Goal: Information Seeking & Learning: Learn about a topic

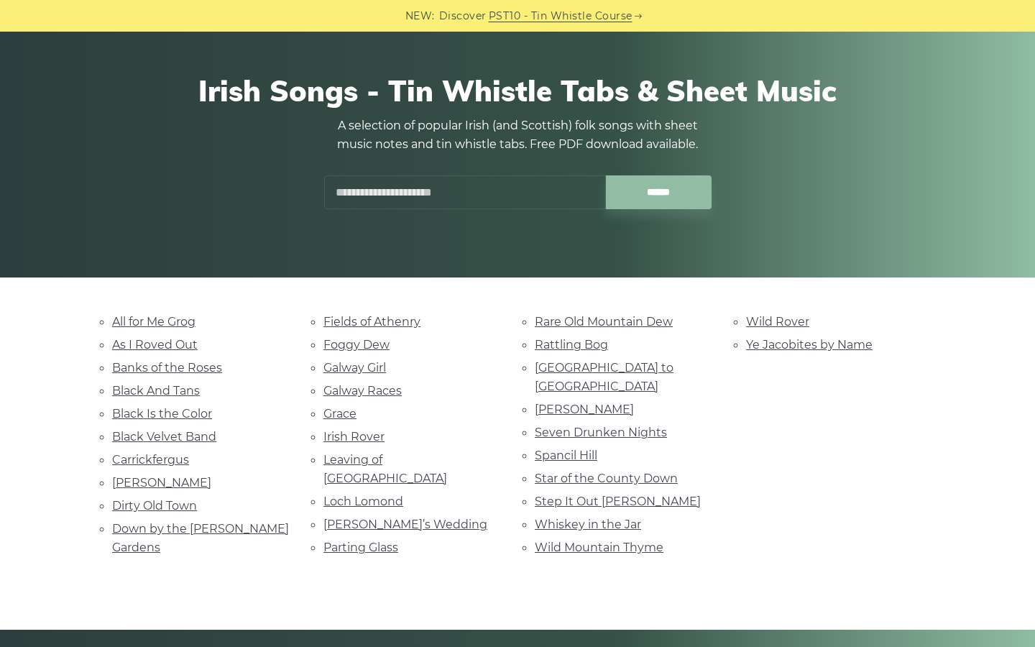
scroll to position [166, 0]
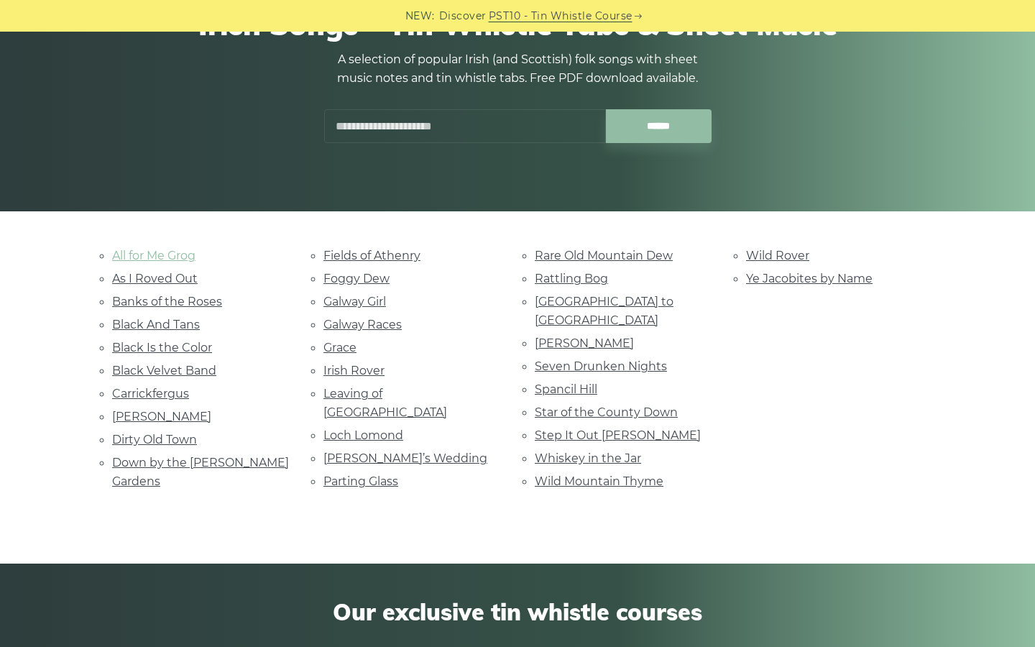
click at [172, 255] on link "All for Me Grog" at bounding box center [153, 256] width 83 height 14
click at [333, 350] on link "Grace" at bounding box center [339, 348] width 33 height 14
click at [195, 252] on link "All for Me Grog" at bounding box center [153, 256] width 83 height 14
click at [586, 382] on link "Spancil Hill" at bounding box center [566, 389] width 63 height 14
click at [140, 440] on link "Dirty Old Town" at bounding box center [154, 440] width 85 height 14
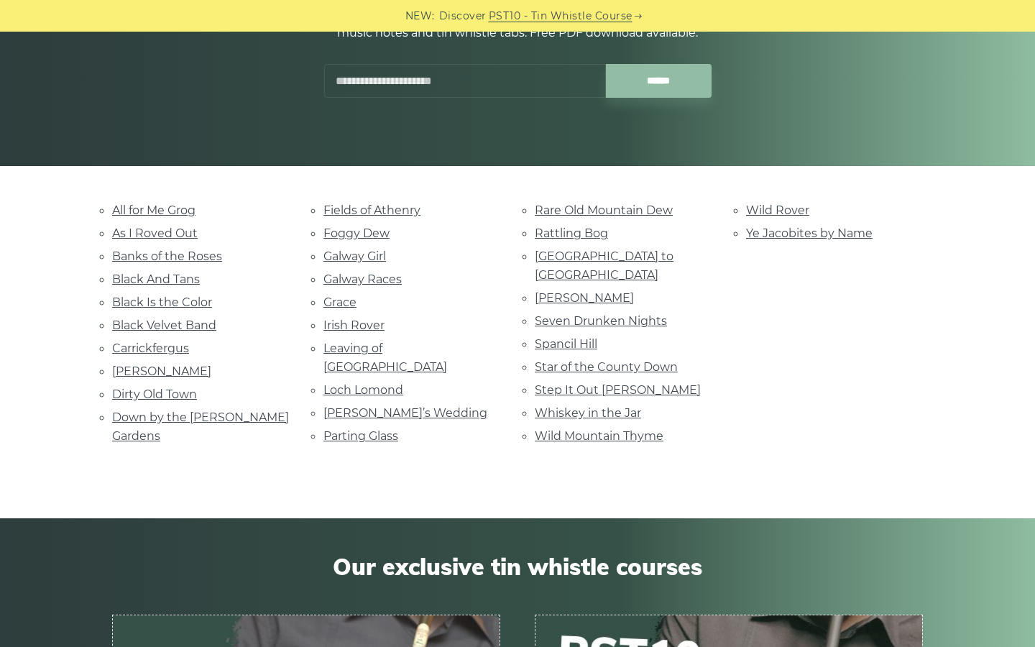
scroll to position [221, 0]
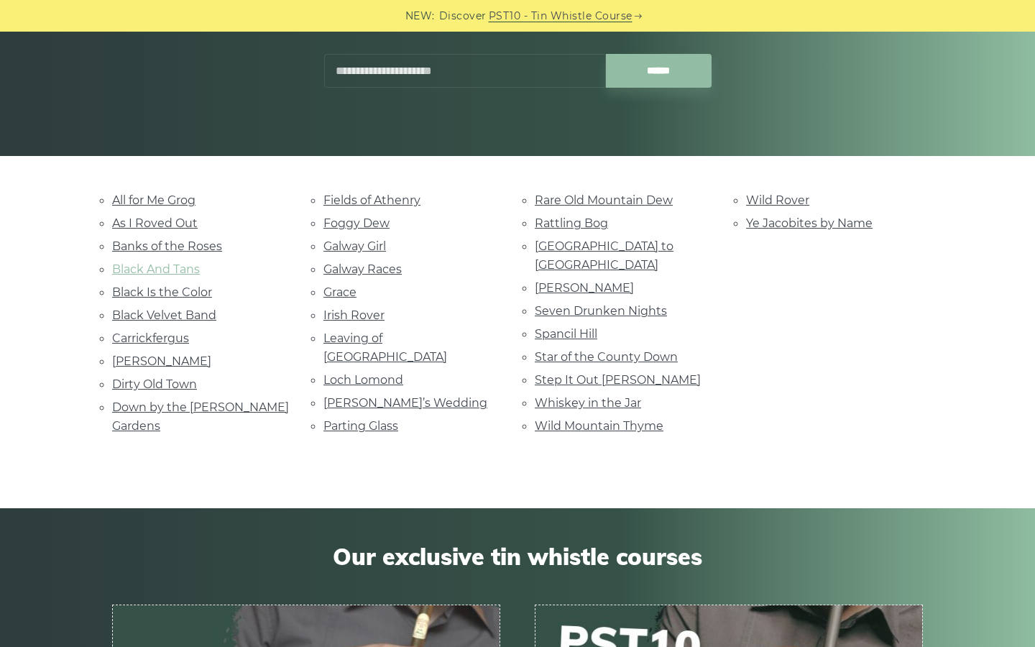
click at [194, 262] on link "Black And Tans" at bounding box center [156, 269] width 88 height 14
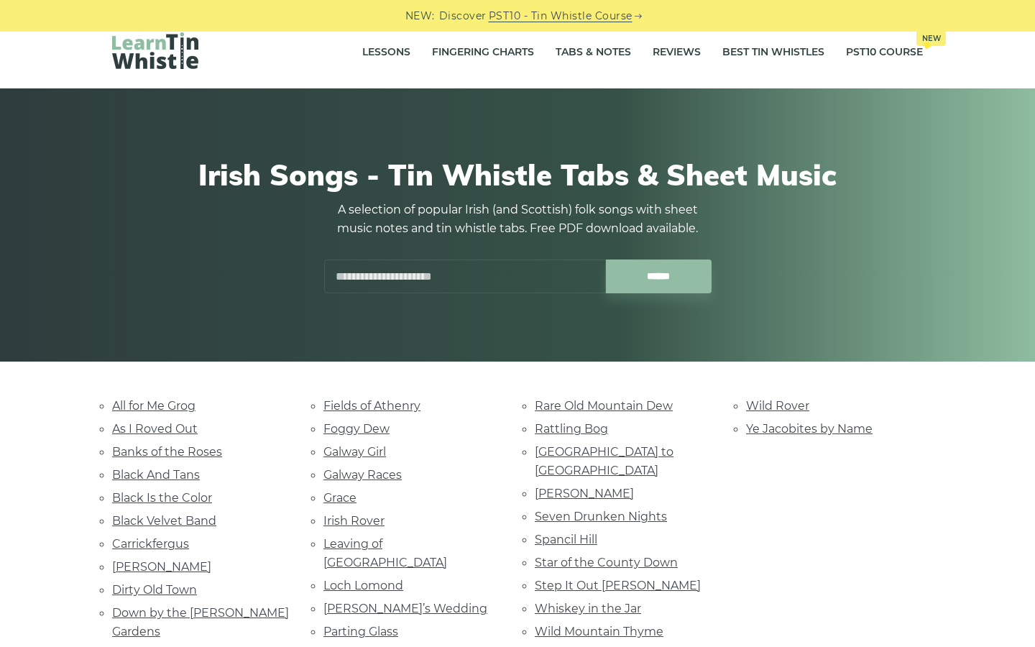
scroll to position [0, 0]
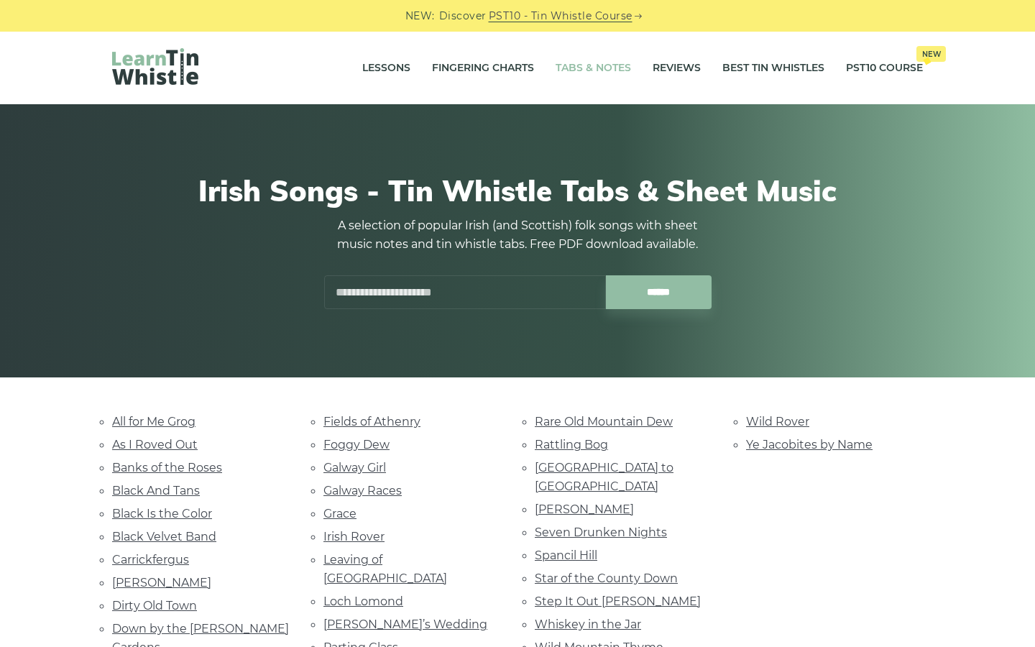
click at [571, 74] on link "Tabs & Notes" at bounding box center [593, 68] width 75 height 36
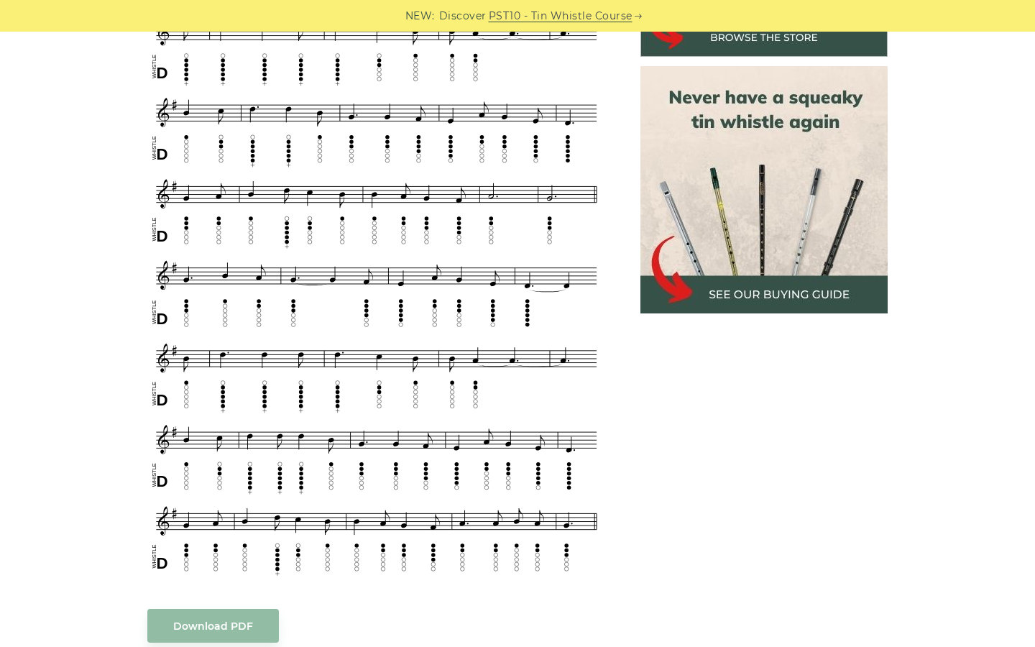
scroll to position [310, 0]
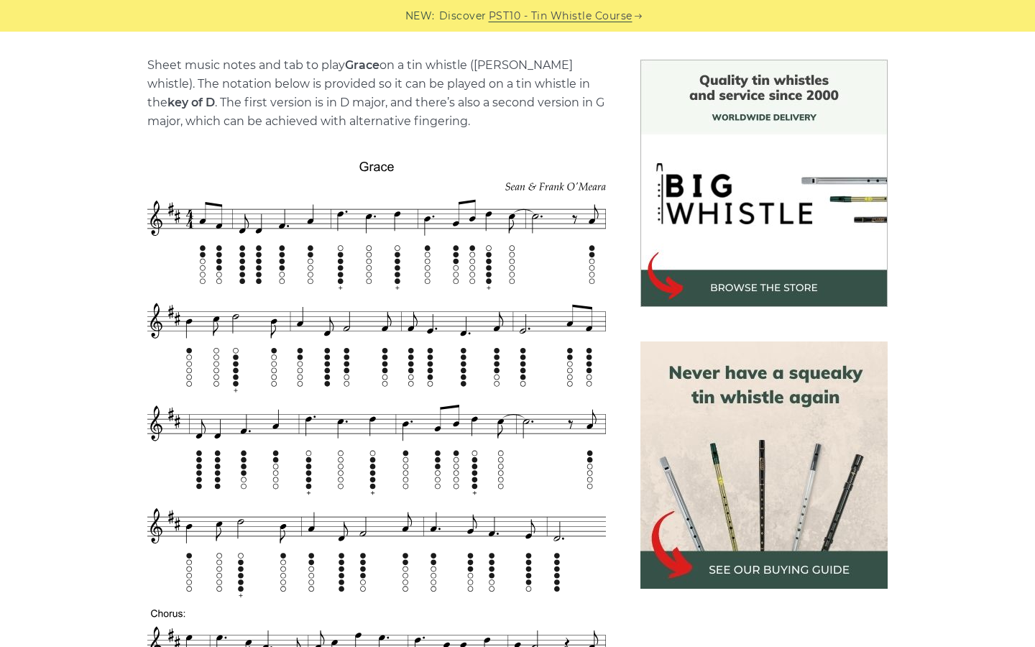
scroll to position [395, 0]
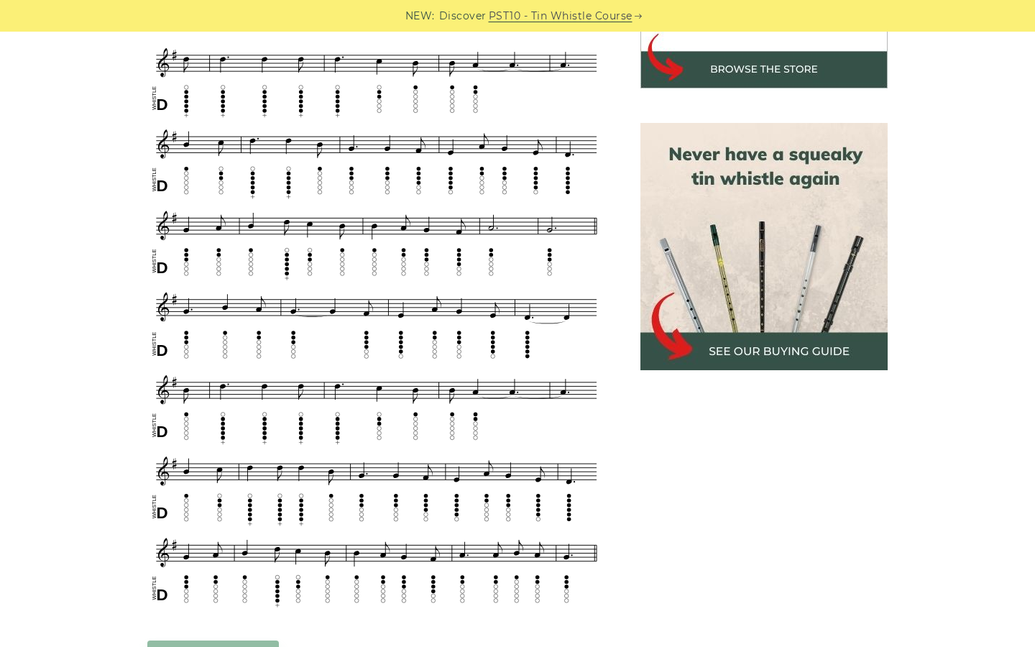
scroll to position [575, 0]
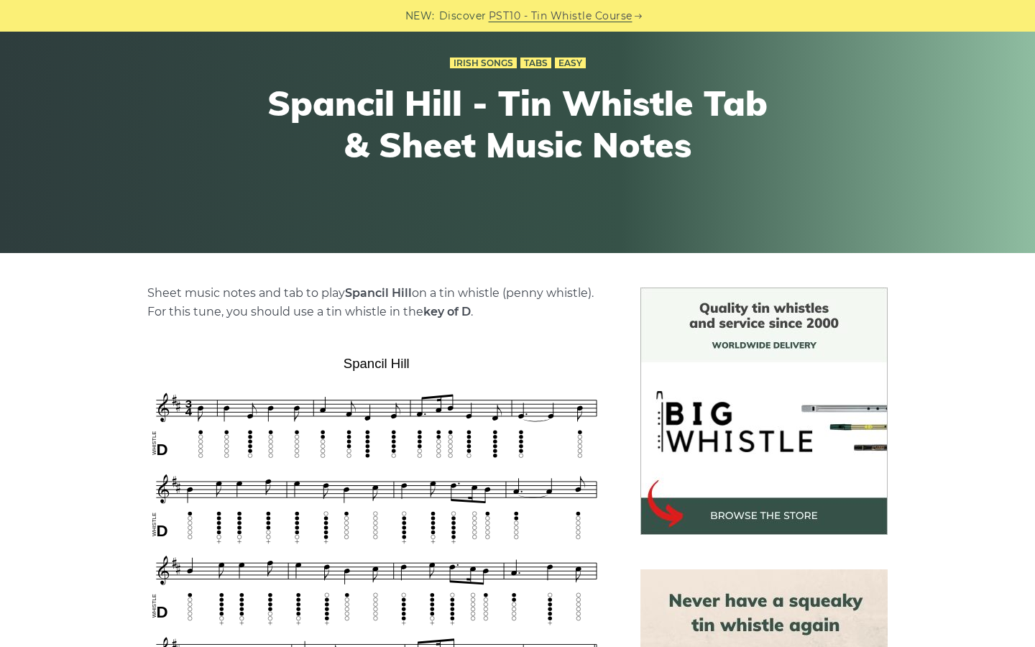
scroll to position [368, 0]
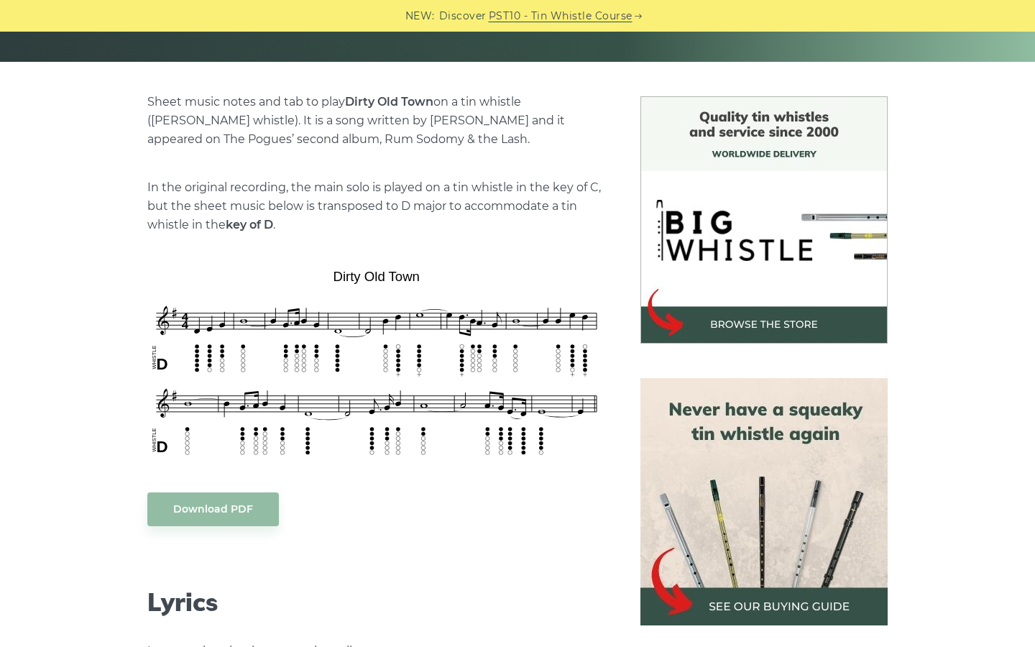
scroll to position [353, 0]
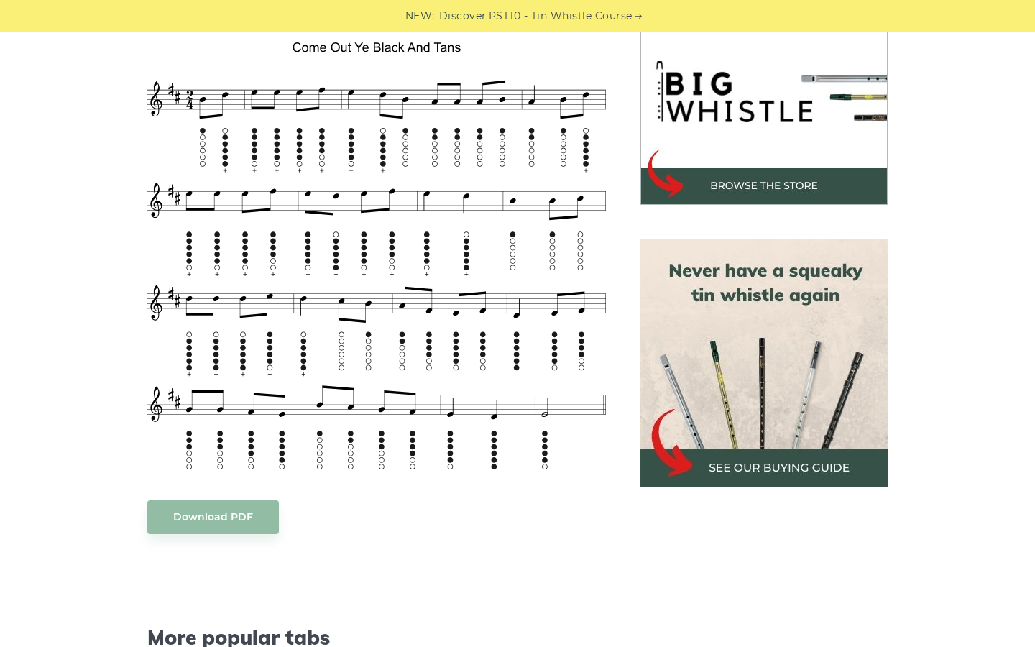
scroll to position [419, 0]
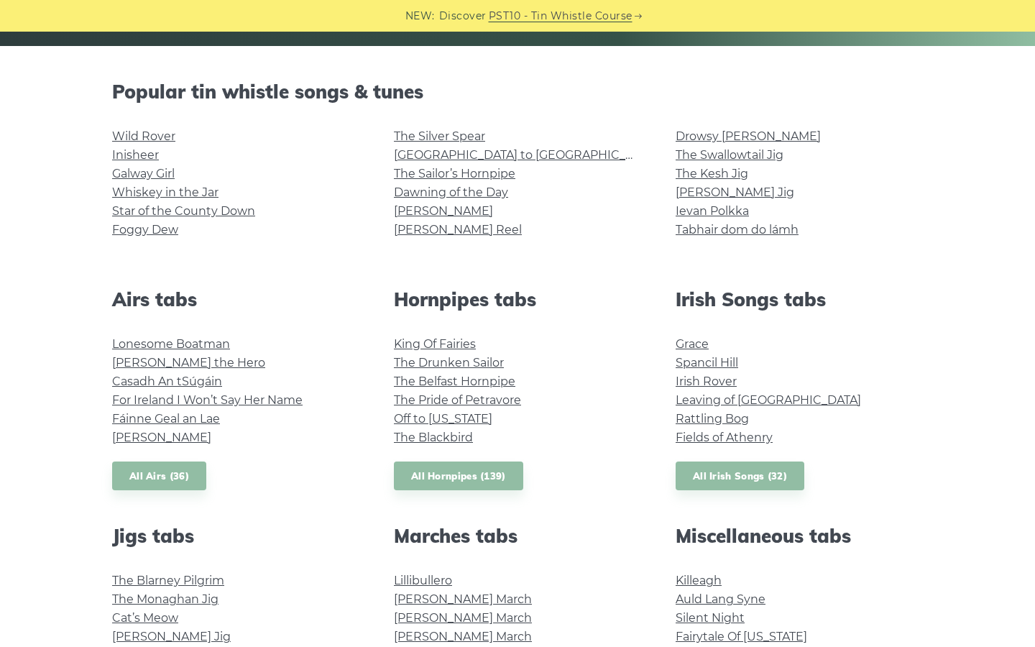
scroll to position [337, 0]
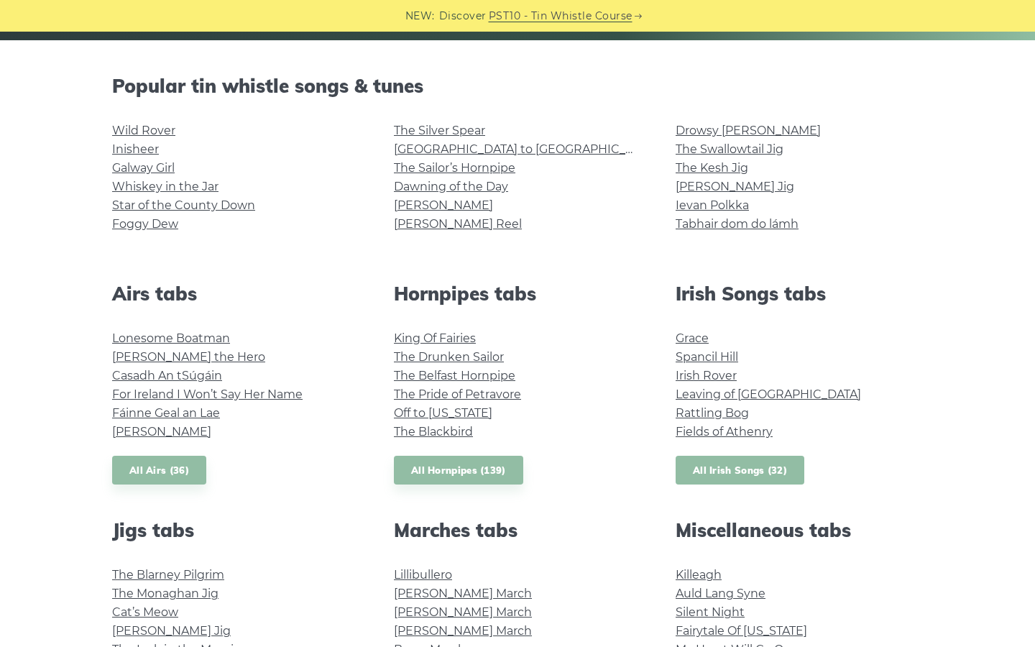
click at [743, 481] on link "All Irish Songs (32)" at bounding box center [740, 470] width 129 height 29
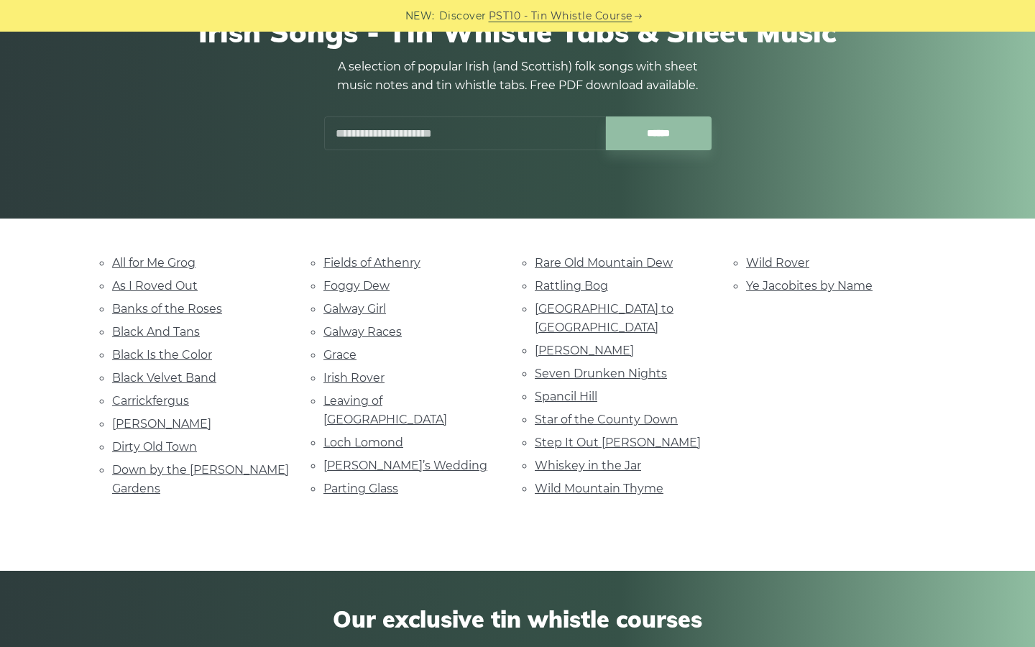
scroll to position [201, 0]
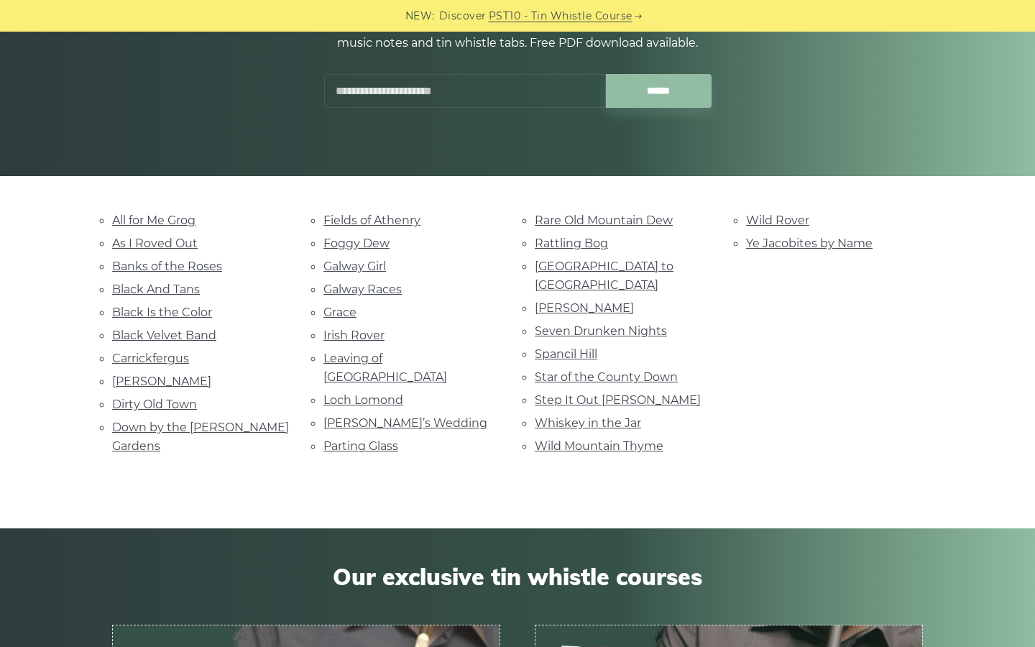
click at [382, 433] on div "Fields of Athenry Foggy Dew Galway Girl Galway Races Grace Irish Rover Leaving …" at bounding box center [411, 335] width 211 height 249
click at [382, 436] on li "Parting Glass" at bounding box center [411, 445] width 177 height 19
click at [382, 439] on link "Parting Glass" at bounding box center [360, 446] width 75 height 14
click at [569, 439] on link "Wild Mountain Thyme" at bounding box center [599, 446] width 129 height 14
click at [155, 326] on li "Black Velvet Band" at bounding box center [200, 335] width 177 height 19
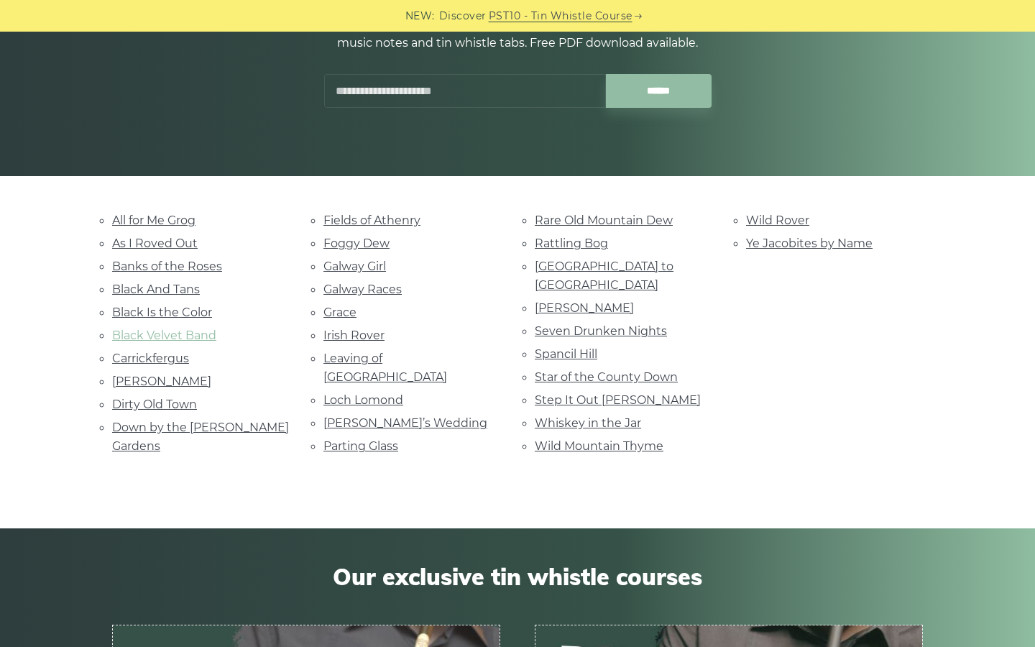
click at [155, 328] on link "Black Velvet Band" at bounding box center [164, 335] width 104 height 14
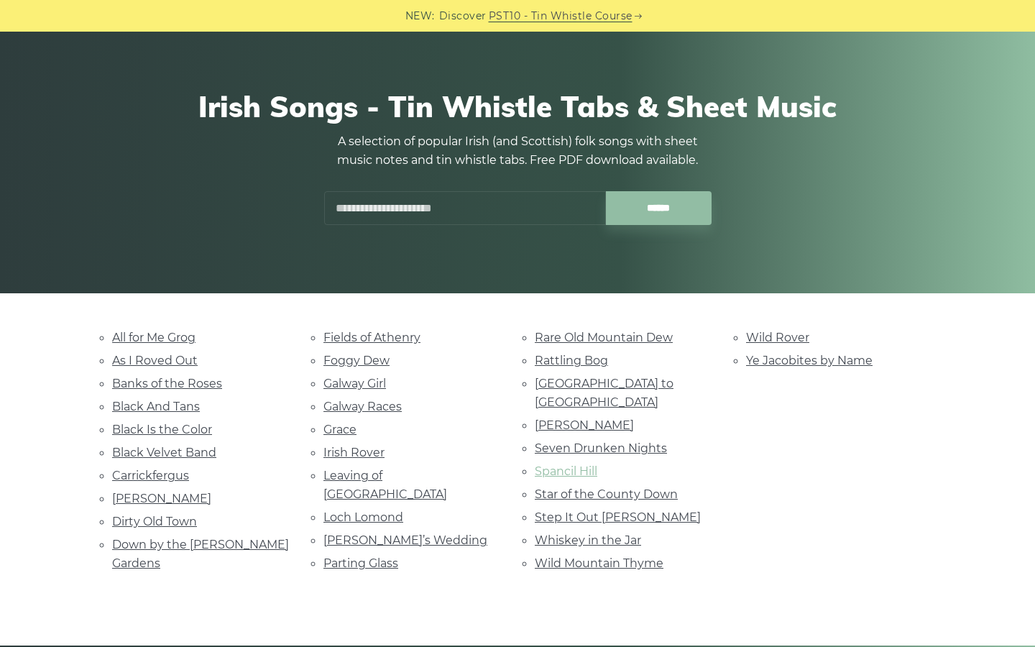
scroll to position [0, 0]
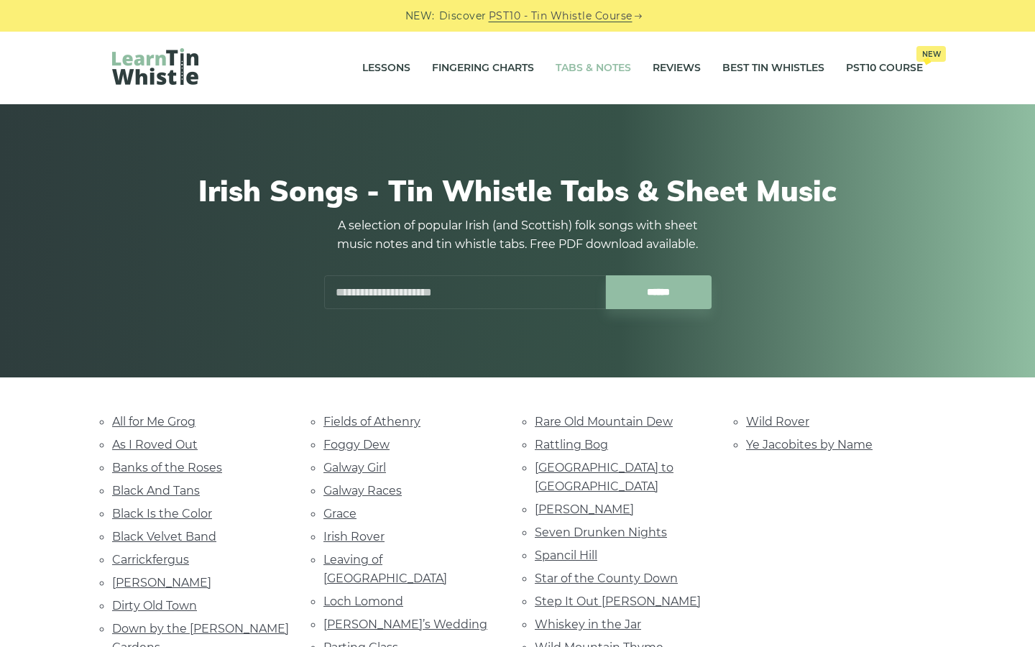
click at [591, 70] on link "Tabs & Notes" at bounding box center [593, 68] width 75 height 36
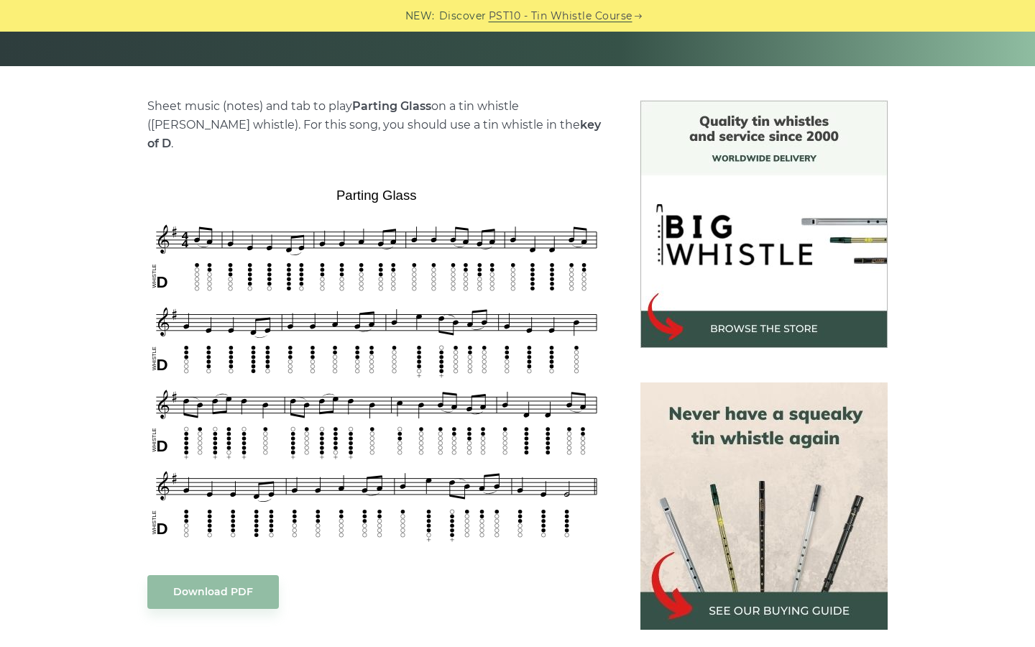
scroll to position [429, 0]
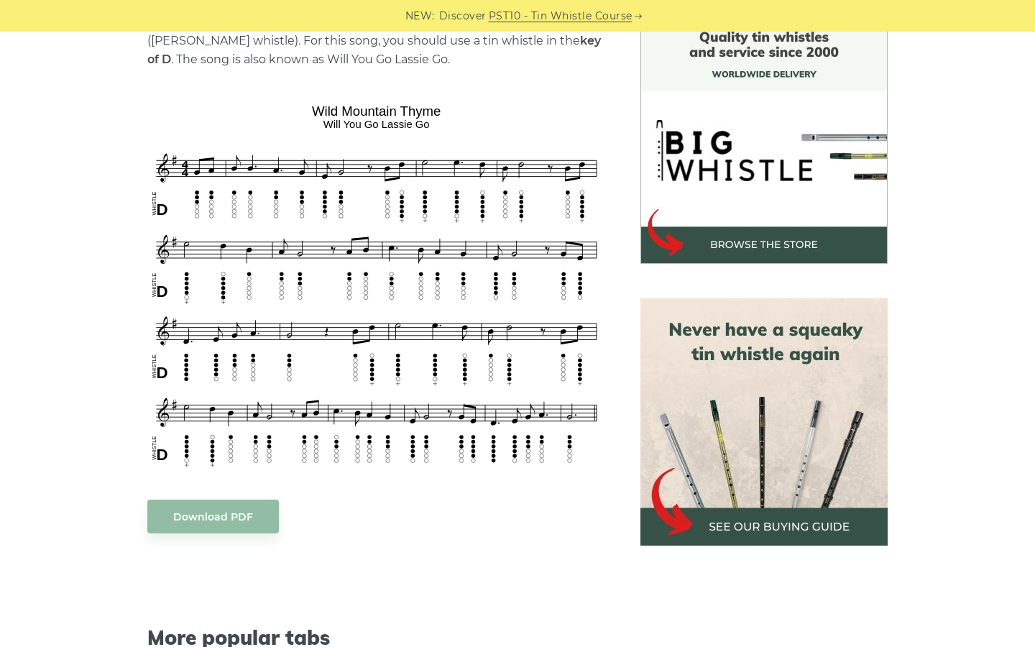
scroll to position [394, 0]
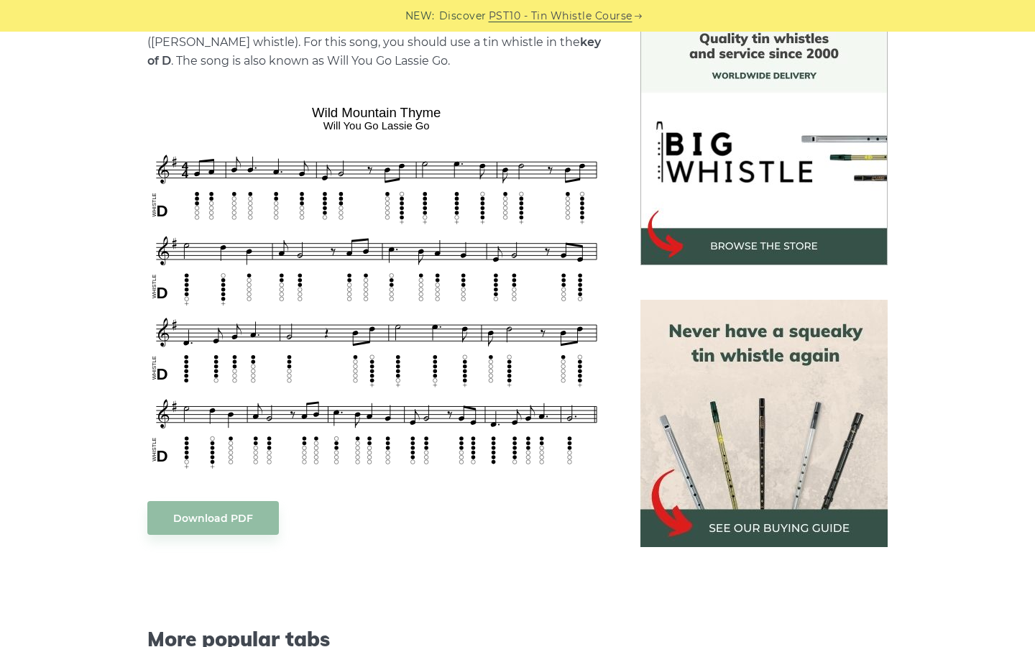
click at [657, 239] on img at bounding box center [763, 141] width 247 height 247
click at [49, 264] on div "Sheet music notes and tab to play Wild Mountain Thyme on a tin whistle (penny w…" at bounding box center [517, 514] width 1035 height 993
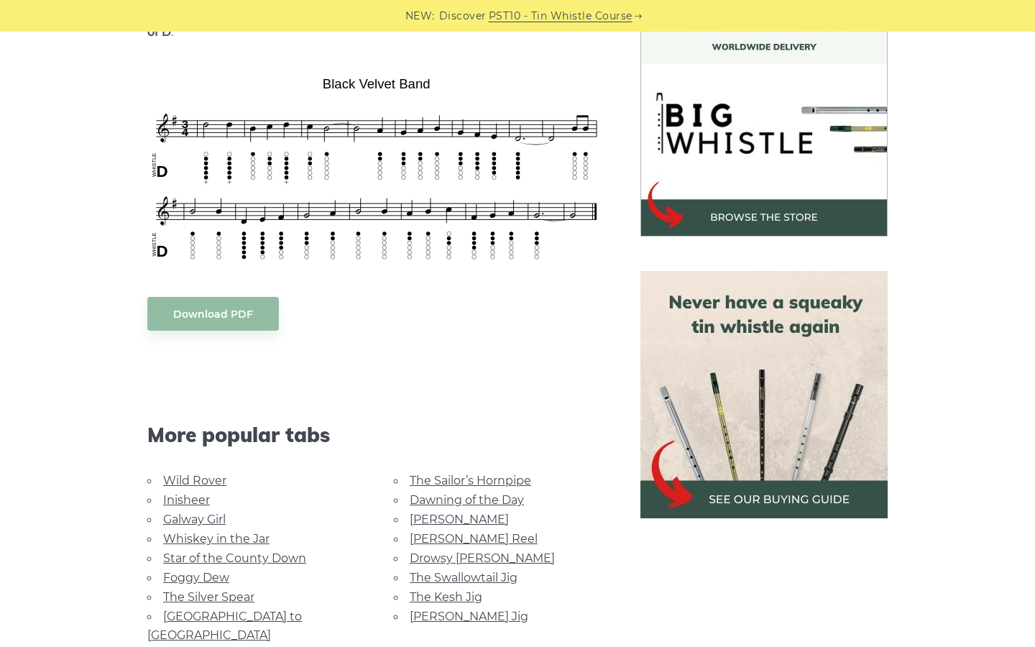
scroll to position [425, 0]
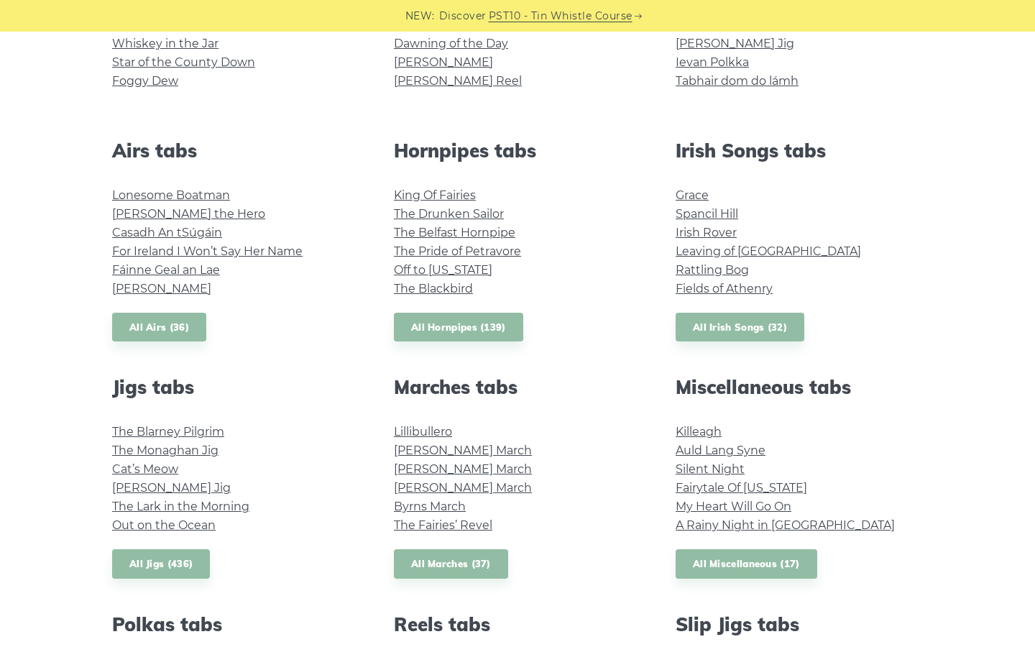
scroll to position [516, 0]
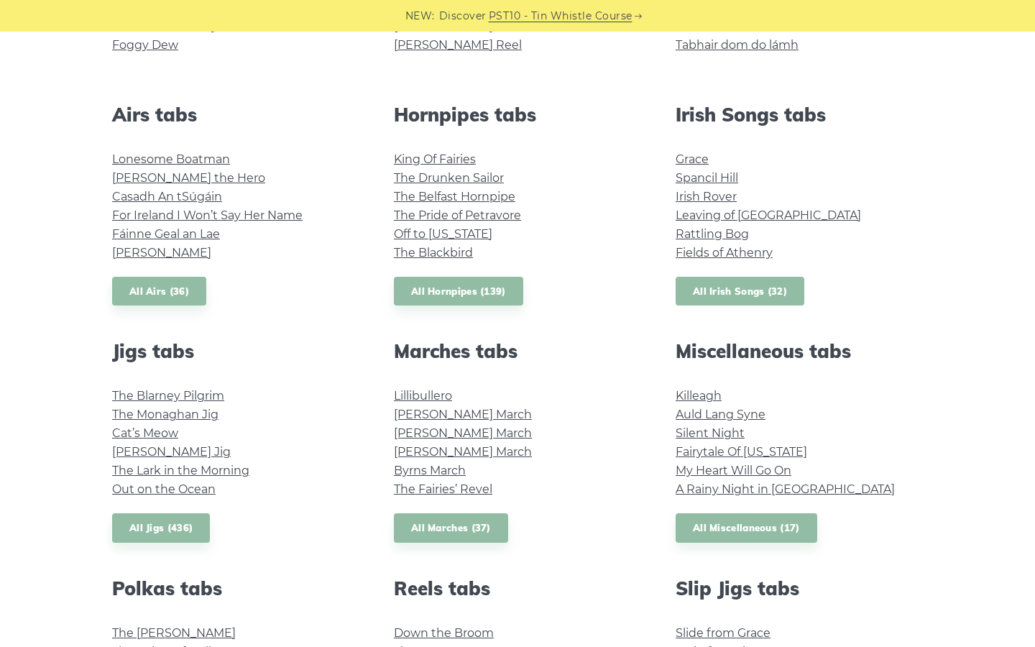
click at [780, 280] on link "All Irish Songs (32)" at bounding box center [740, 291] width 129 height 29
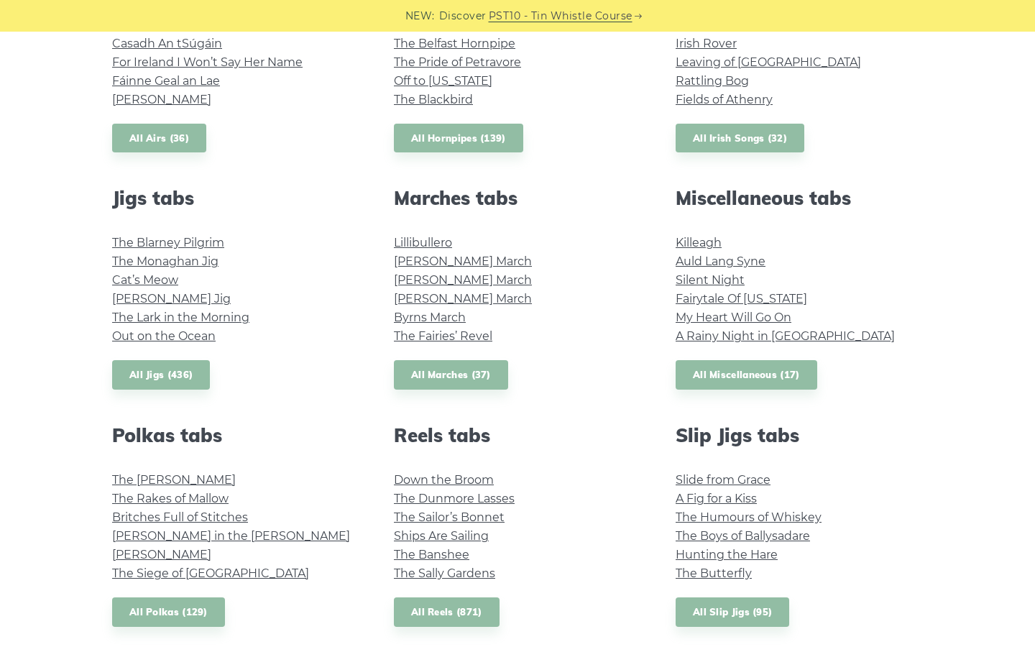
scroll to position [742, 0]
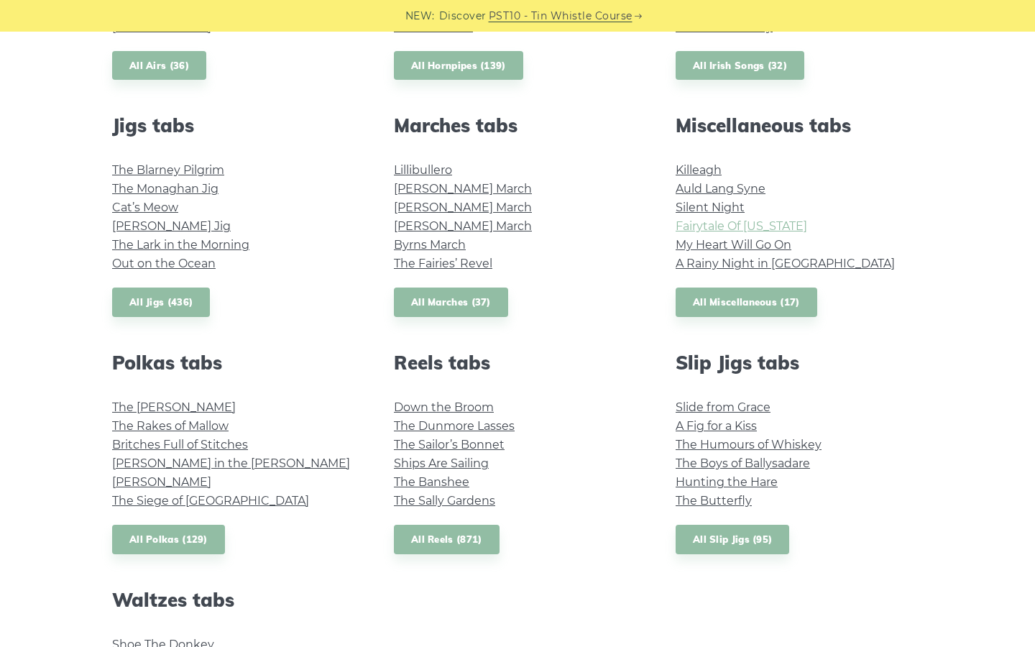
click at [755, 229] on link "Fairytale Of New York" at bounding box center [742, 226] width 132 height 14
click at [725, 268] on link "A Rainy Night in Soho" at bounding box center [785, 264] width 219 height 14
click at [785, 290] on link "All Miscellaneous (17)" at bounding box center [747, 301] width 142 height 29
click at [458, 537] on link "All Reels (871)" at bounding box center [447, 539] width 106 height 29
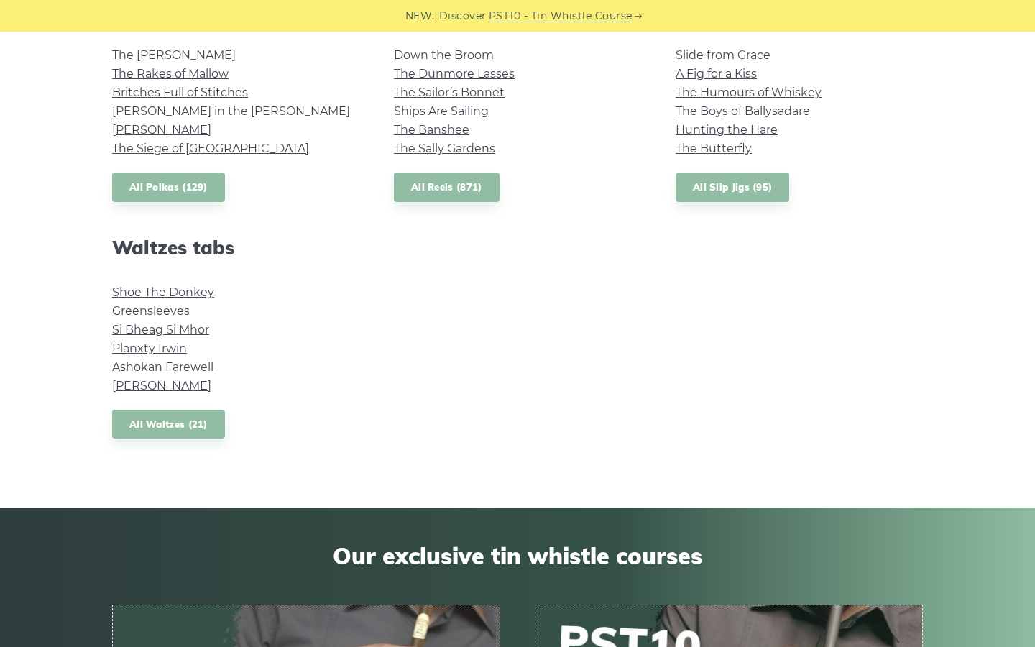
scroll to position [1101, 0]
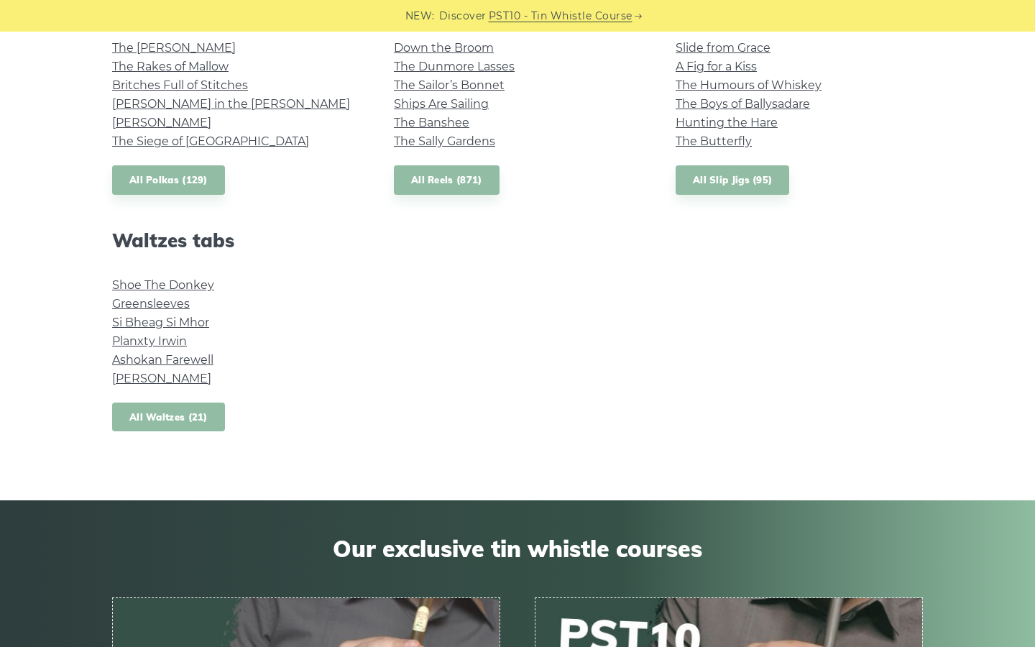
click at [160, 420] on link "All Waltzes (21)" at bounding box center [168, 416] width 113 height 29
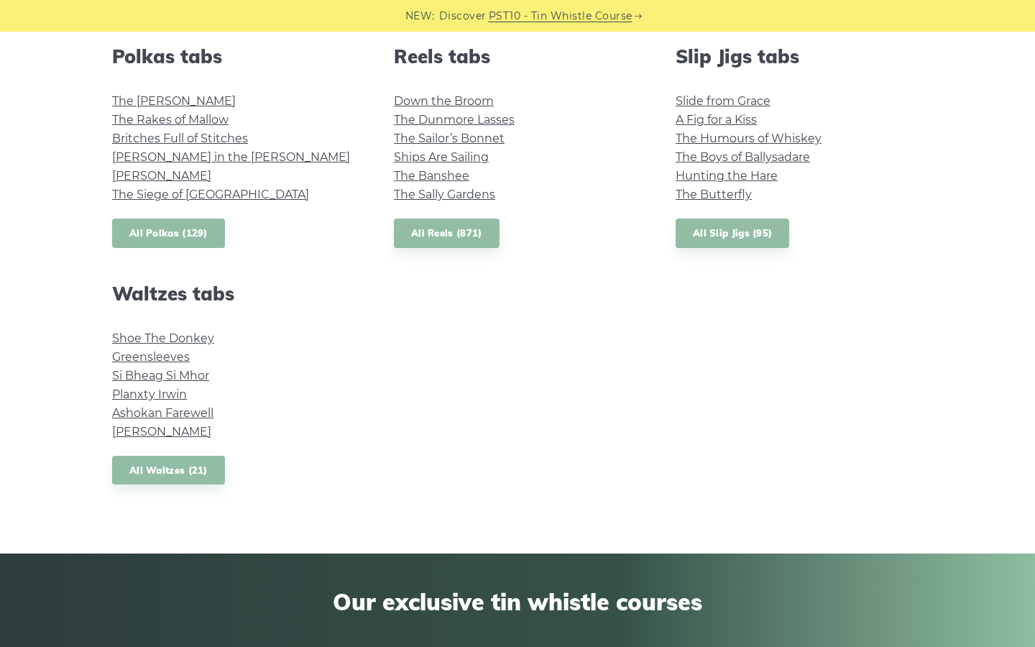
click at [172, 236] on link "All Polkas (129)" at bounding box center [168, 232] width 113 height 29
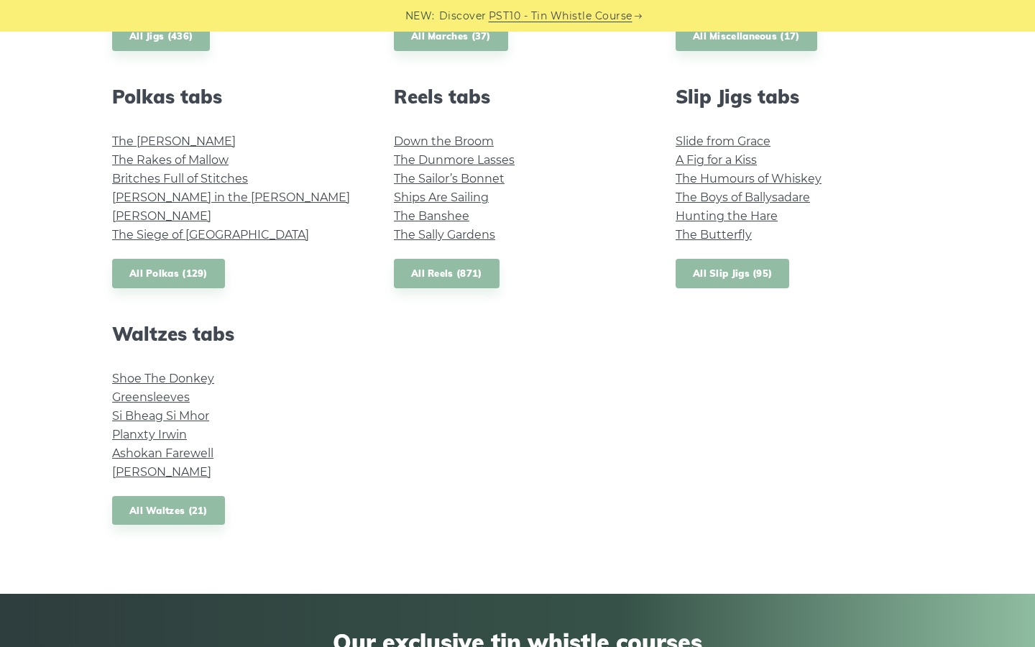
click at [737, 285] on link "All Slip Jigs (95)" at bounding box center [733, 273] width 114 height 29
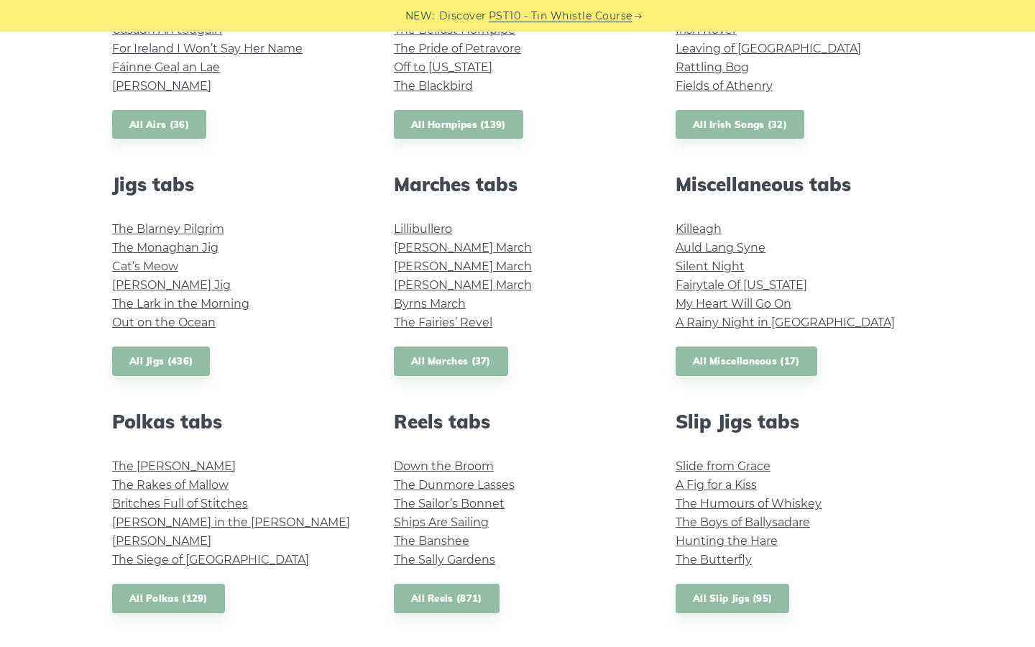
scroll to position [559, 0]
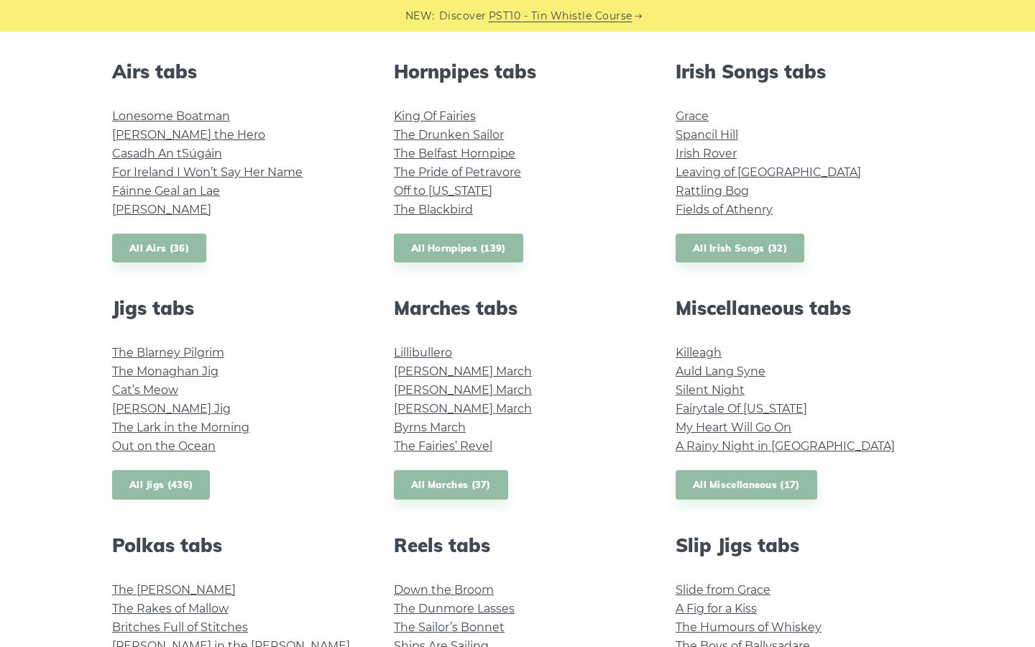
click at [124, 484] on link "All Jigs (436)" at bounding box center [161, 484] width 98 height 29
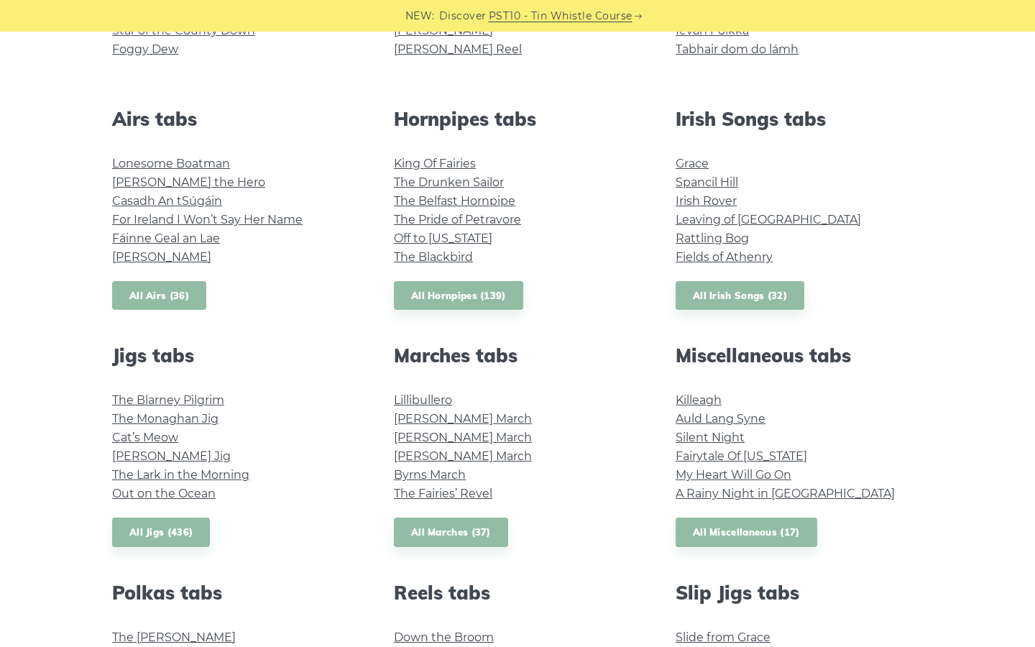
click at [157, 296] on link "All Airs (36)" at bounding box center [159, 295] width 94 height 29
click at [469, 303] on link "All Hornpipes (139)" at bounding box center [458, 295] width 129 height 29
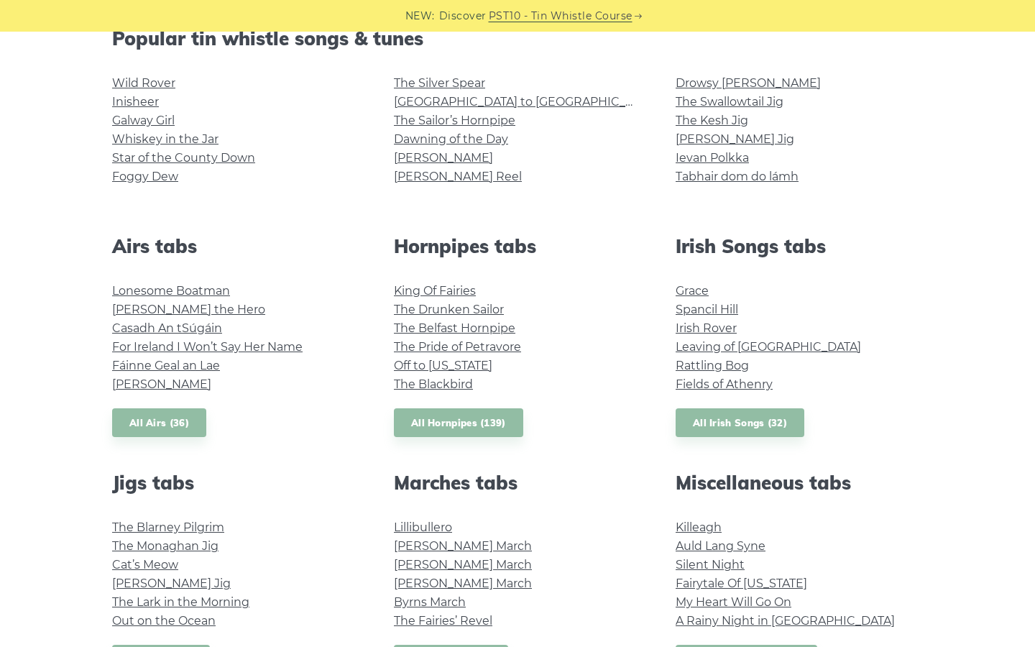
scroll to position [287, 0]
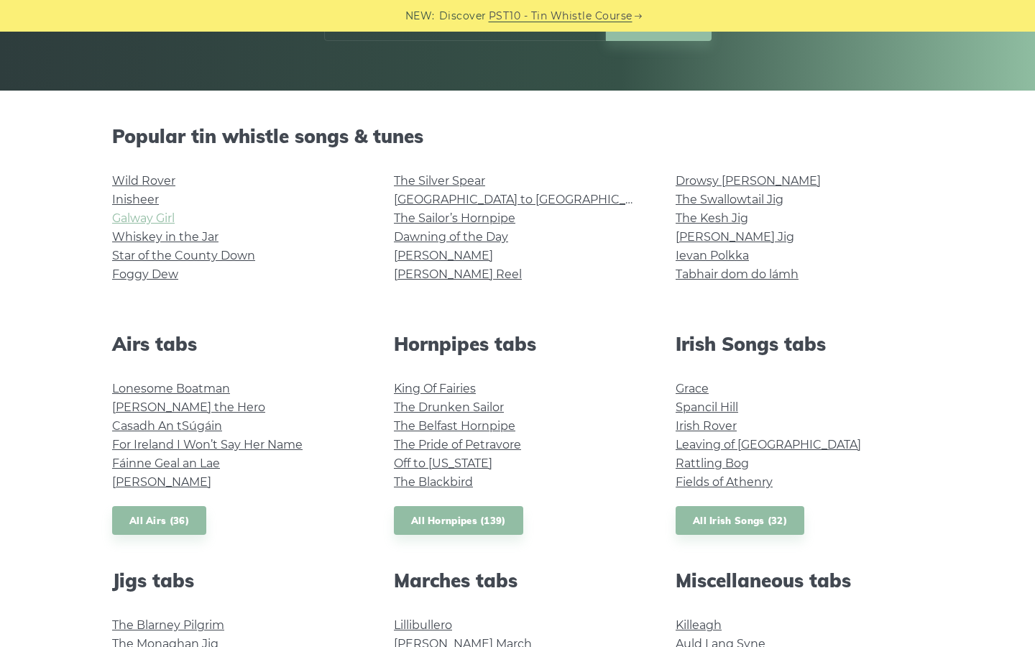
click at [162, 220] on link "Galway Girl" at bounding box center [143, 218] width 63 height 14
click at [711, 518] on link "All Irish Songs (32)" at bounding box center [740, 520] width 129 height 29
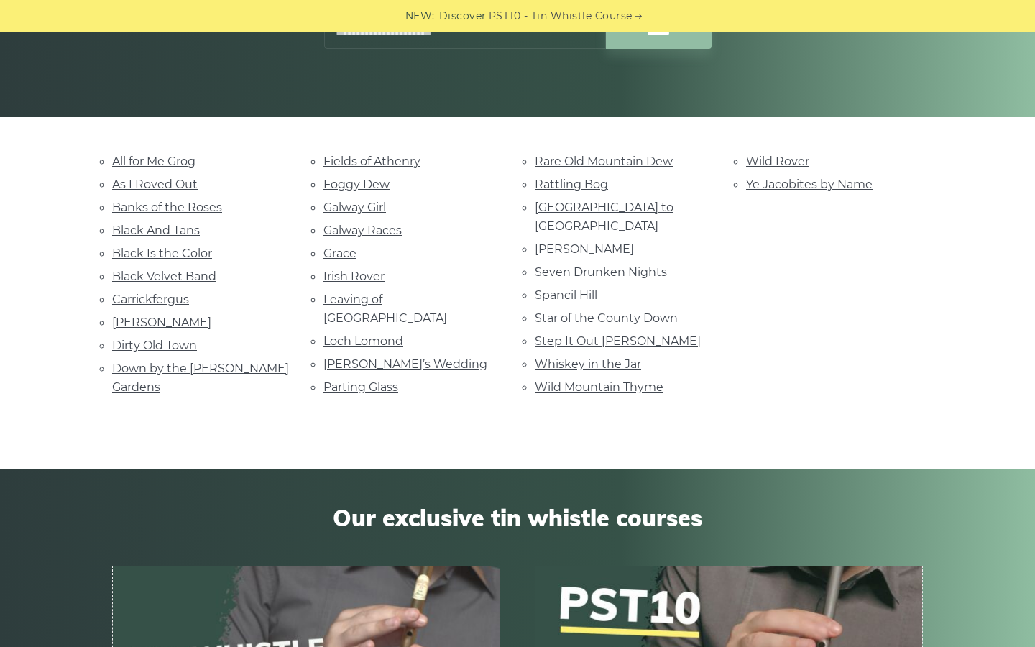
scroll to position [287, 0]
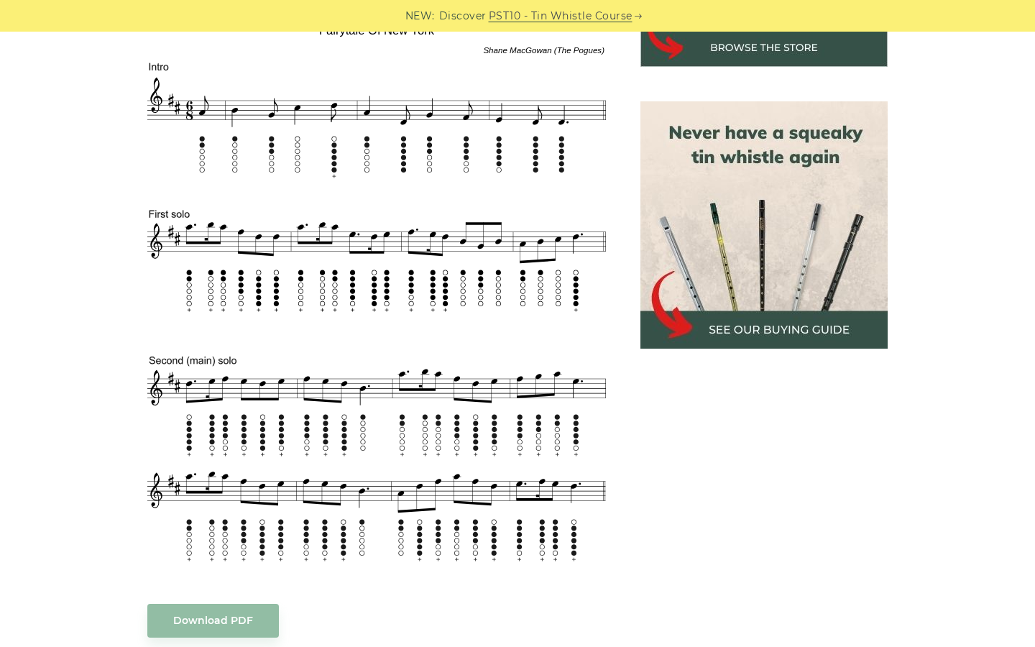
scroll to position [593, 0]
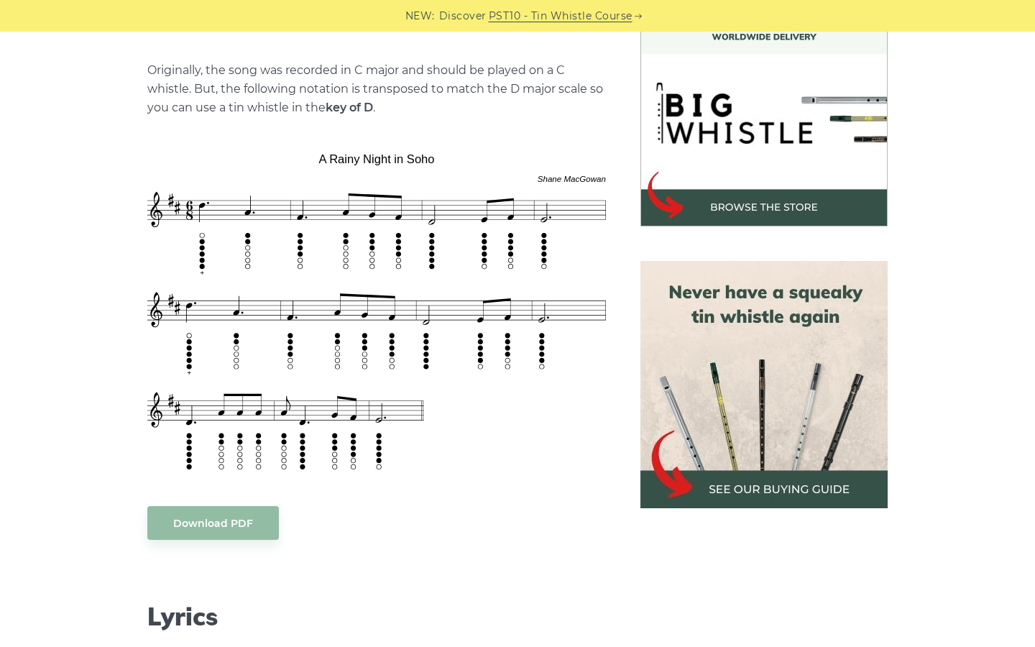
scroll to position [432, 0]
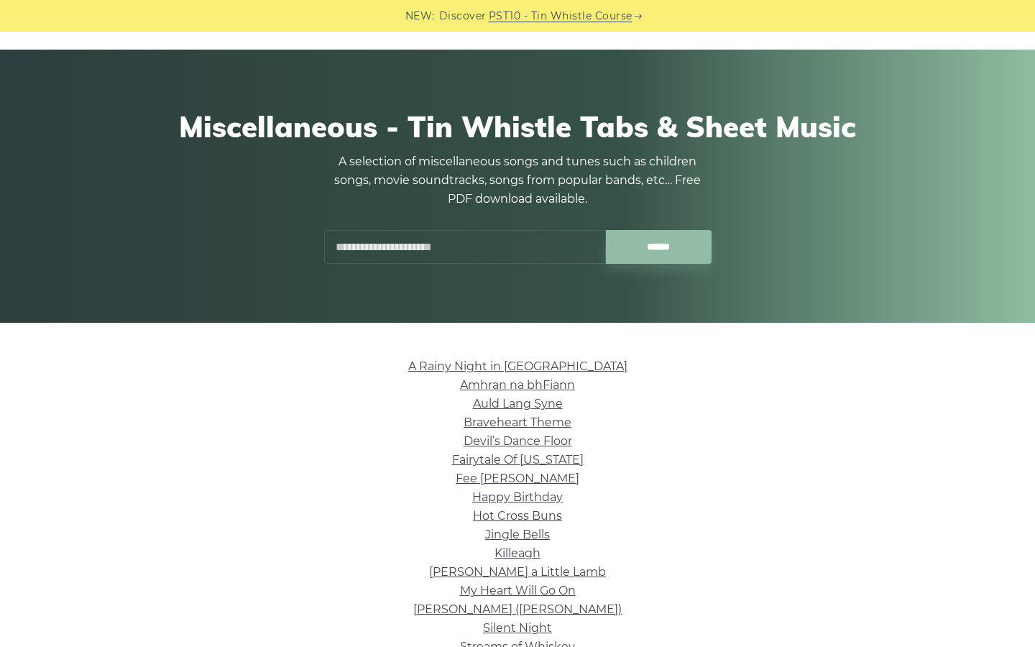
scroll to position [181, 0]
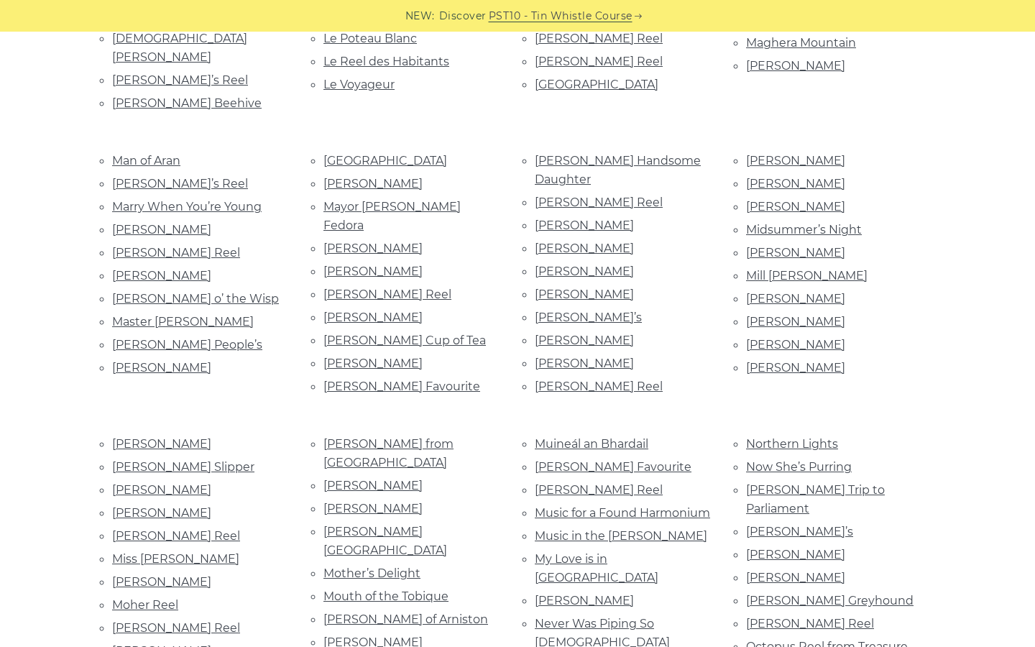
scroll to position [2112, 0]
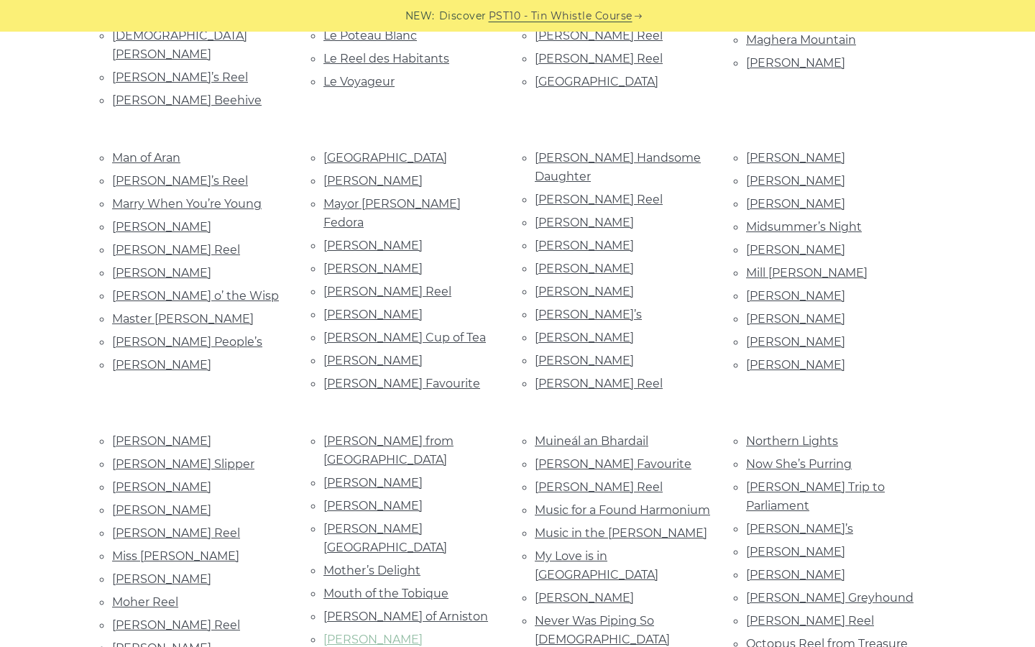
click at [372, 632] on link "Mrs McLeod’s" at bounding box center [372, 639] width 99 height 14
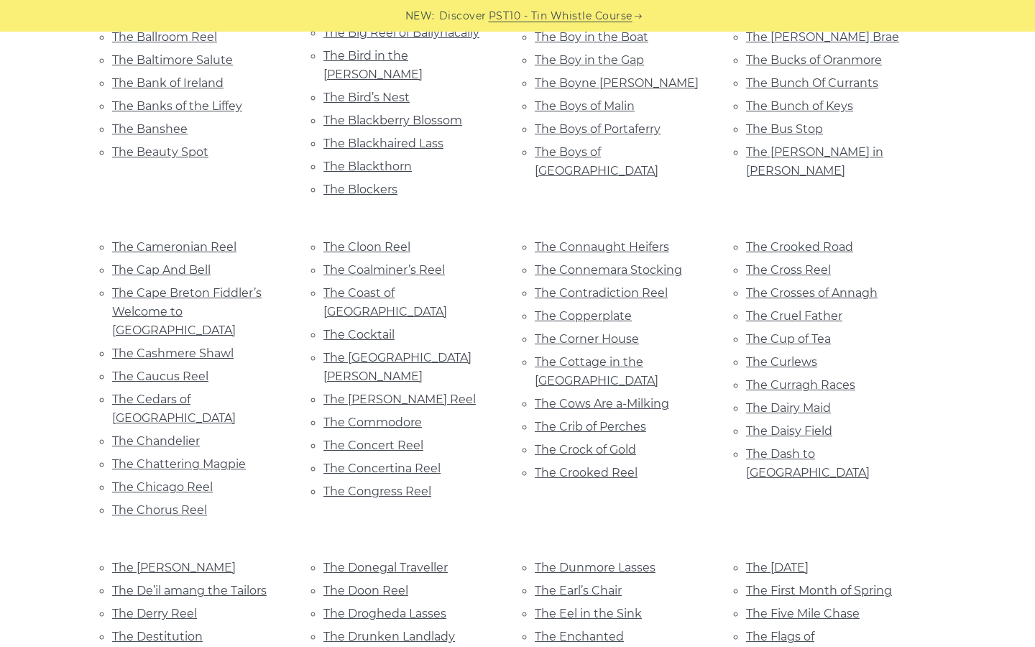
scroll to position [3838, 0]
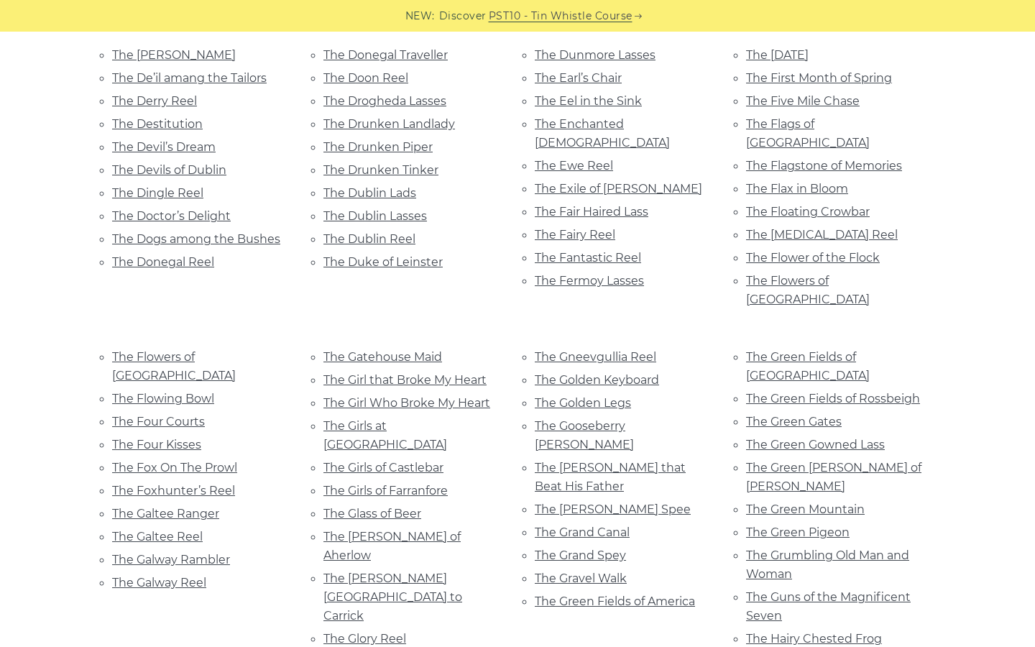
scroll to position [4482, 0]
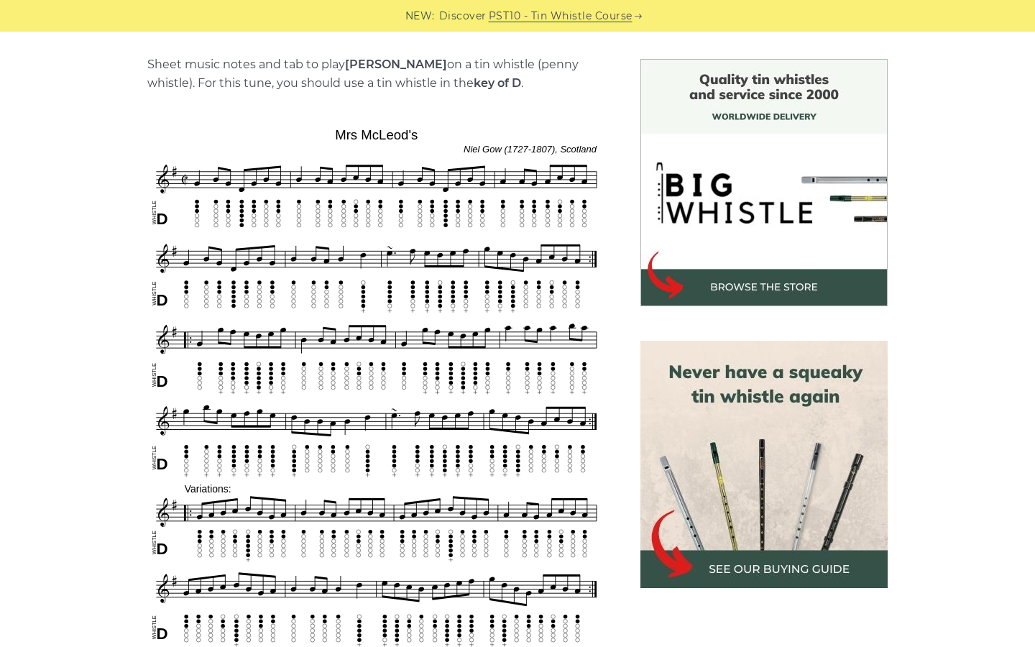
scroll to position [370, 0]
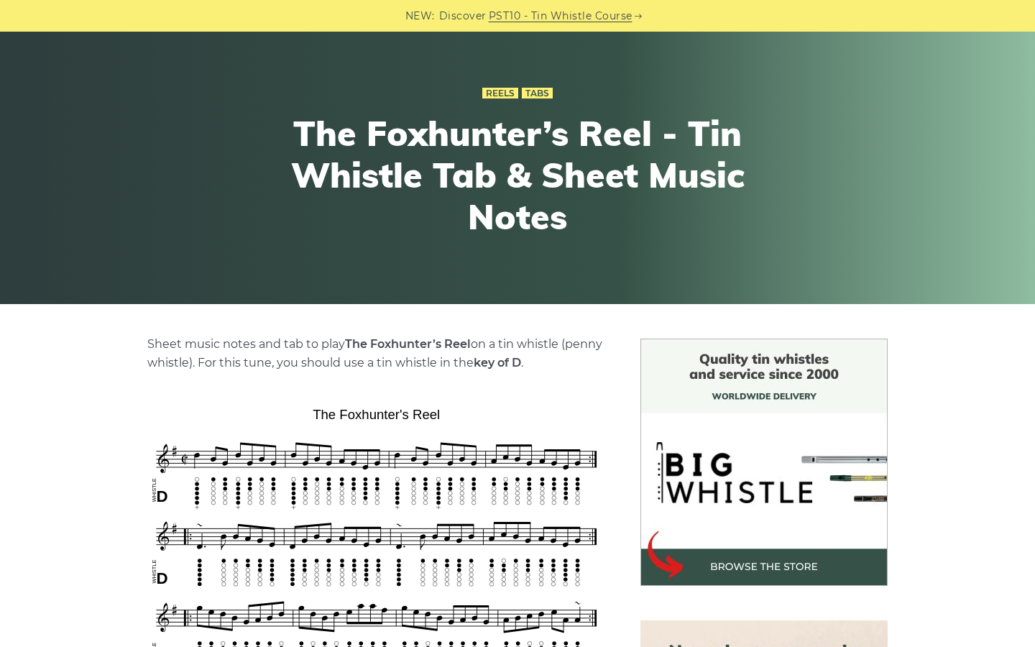
scroll to position [221, 0]
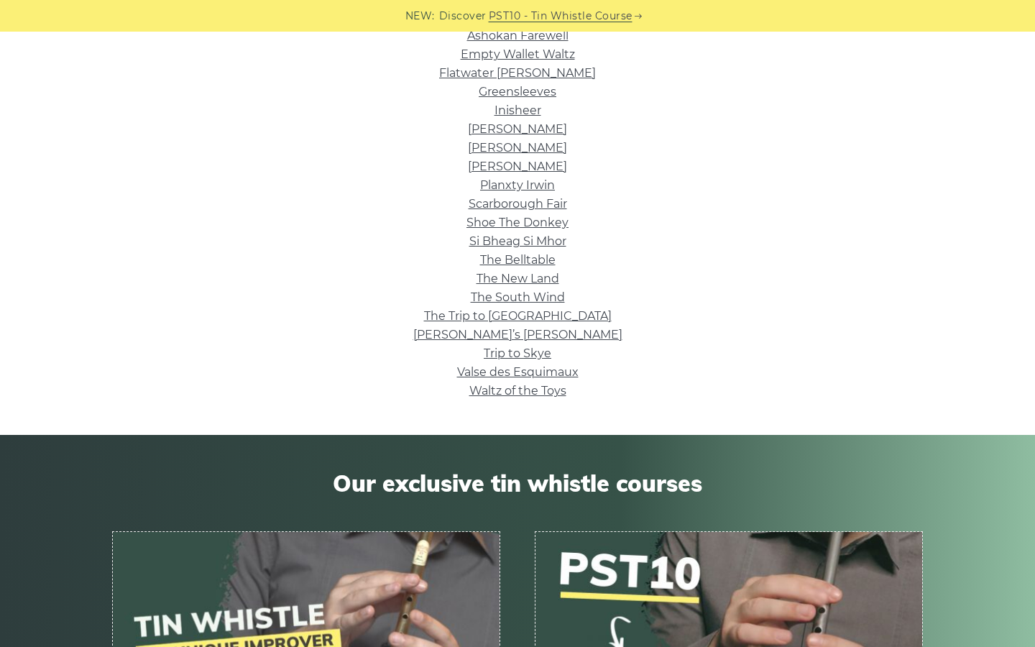
scroll to position [430, 0]
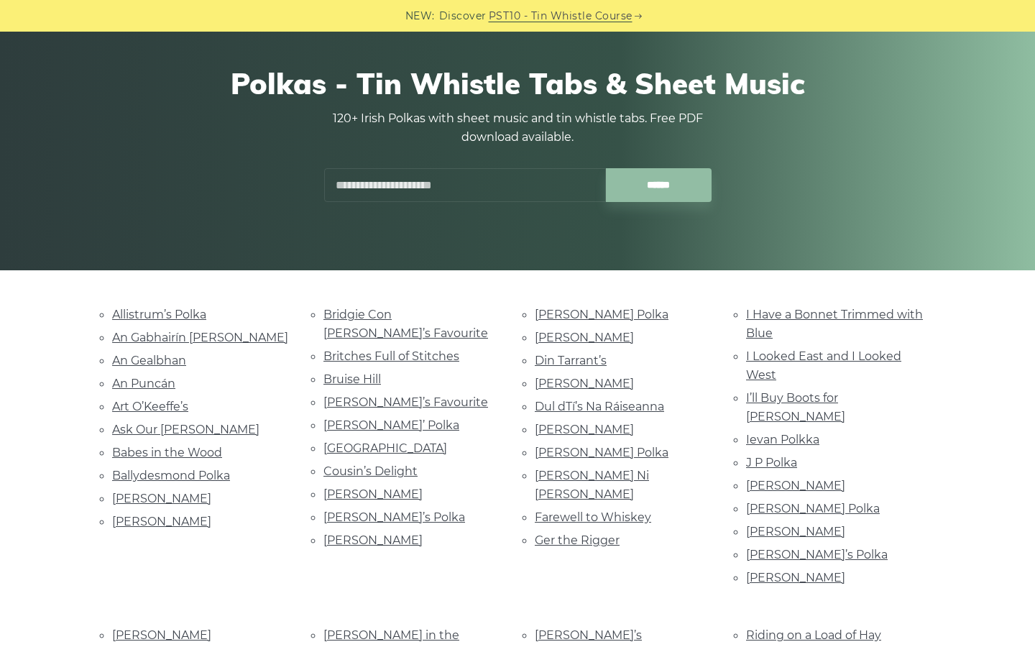
scroll to position [136, 0]
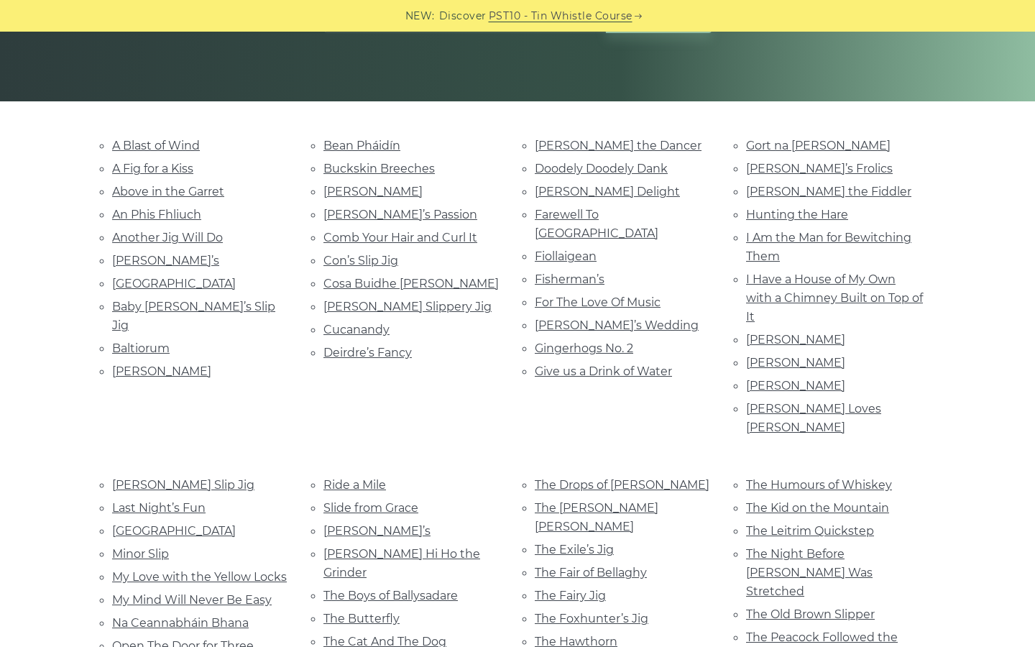
scroll to position [331, 0]
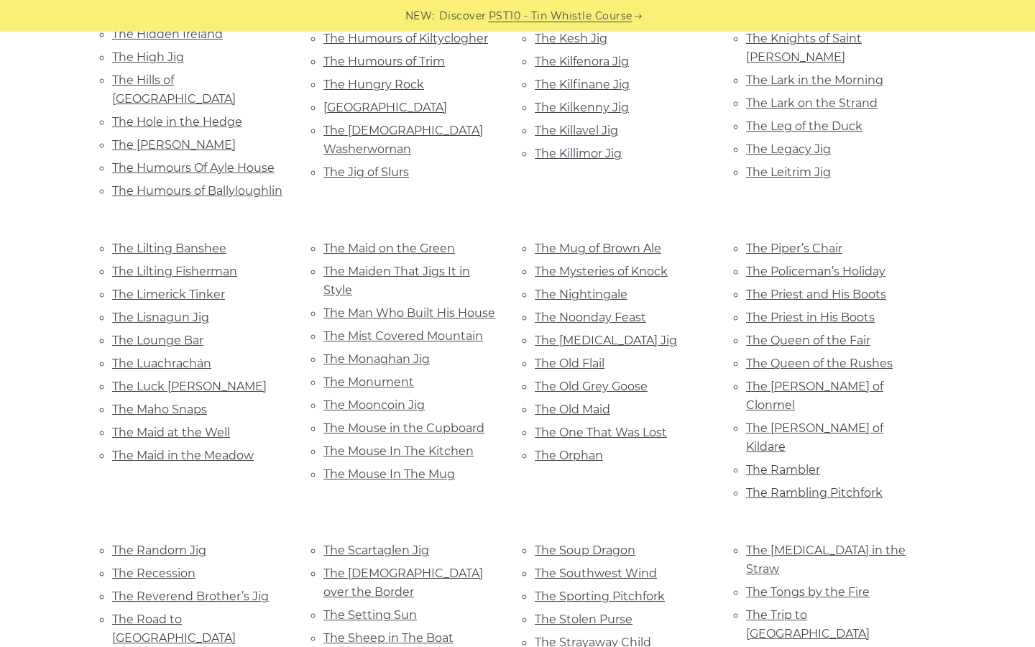
scroll to position [2534, 0]
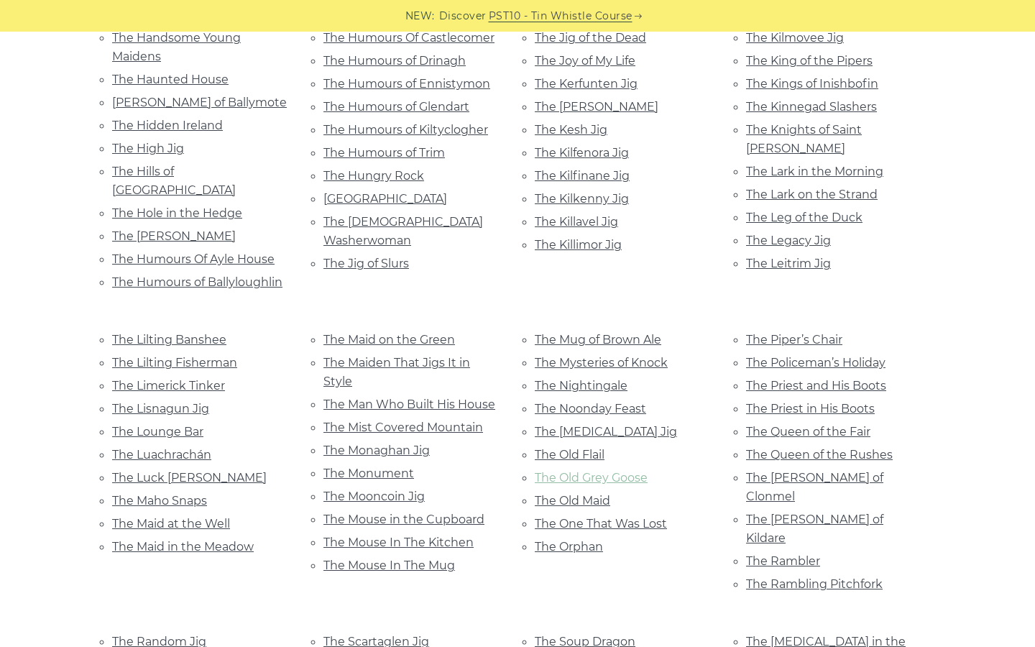
click at [630, 471] on link "The Old Grey Goose" at bounding box center [591, 478] width 113 height 14
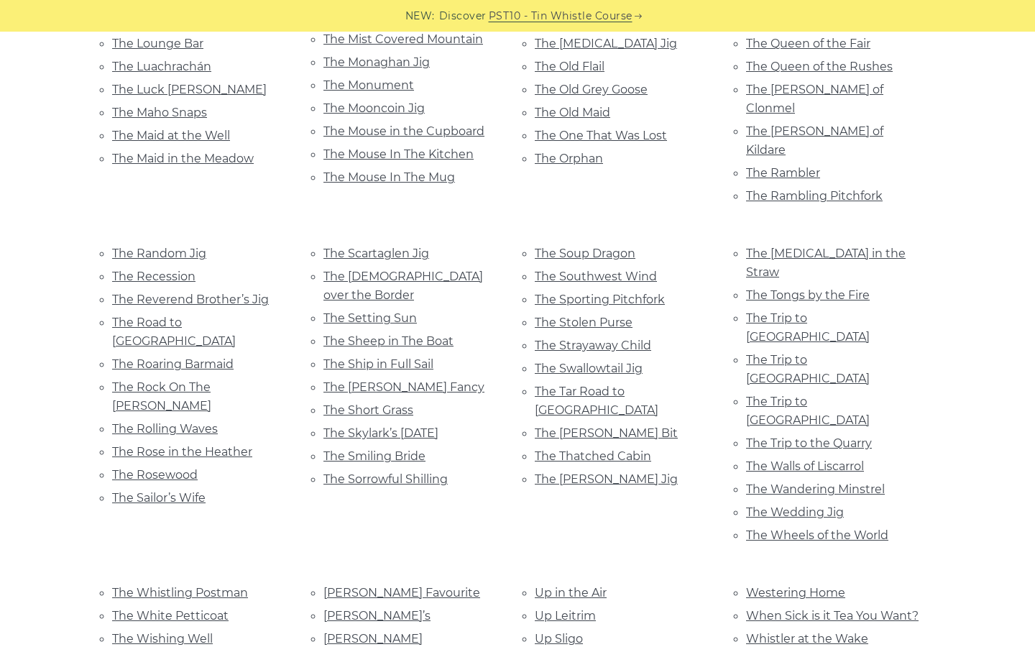
scroll to position [2924, 0]
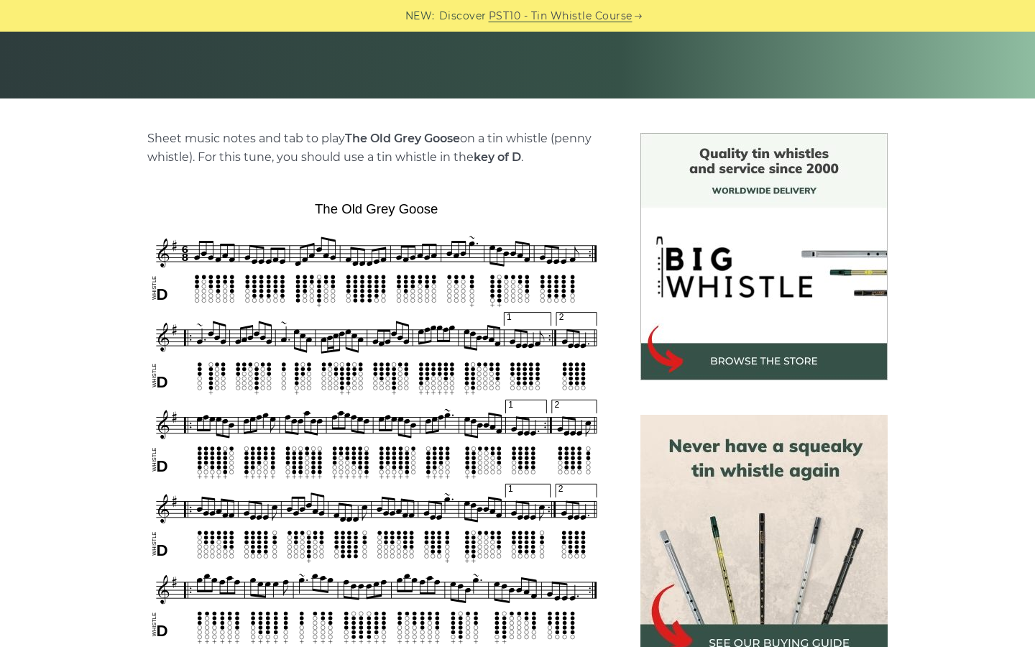
scroll to position [341, 0]
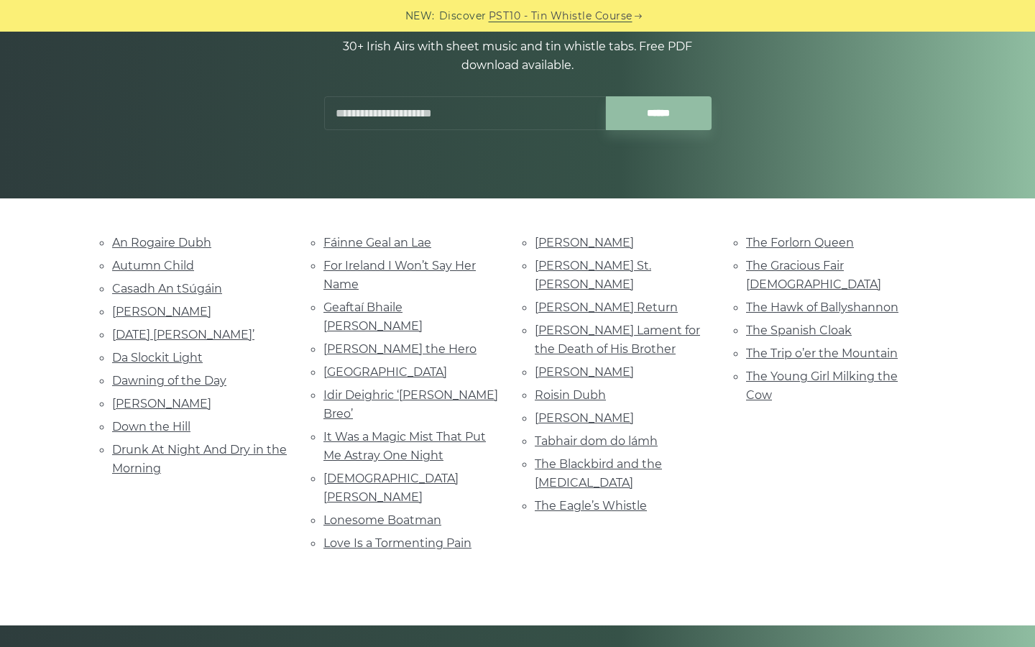
scroll to position [196, 0]
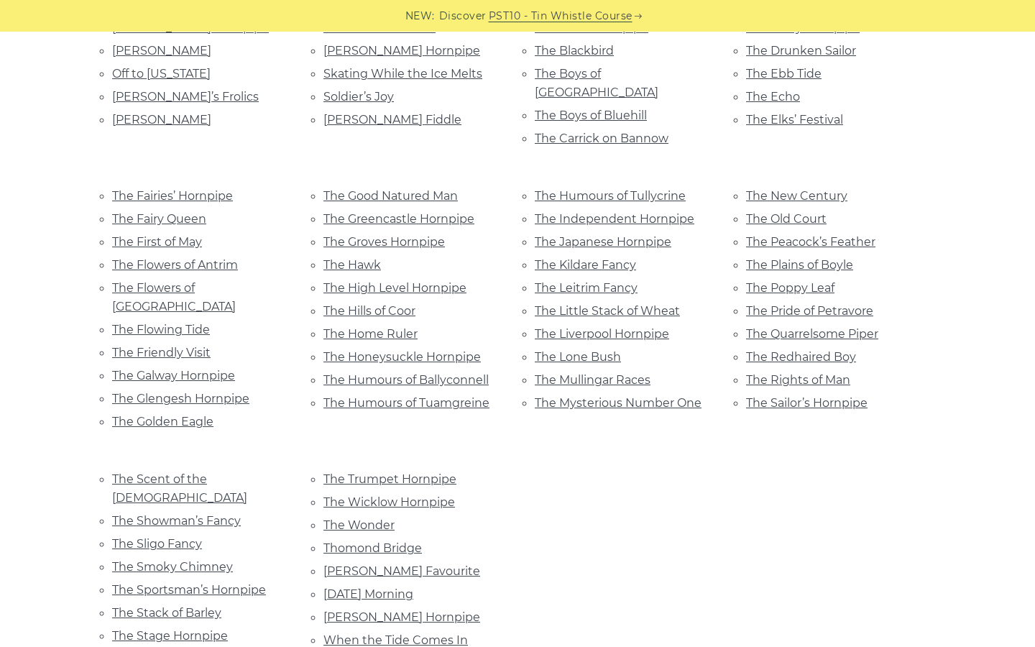
scroll to position [828, 0]
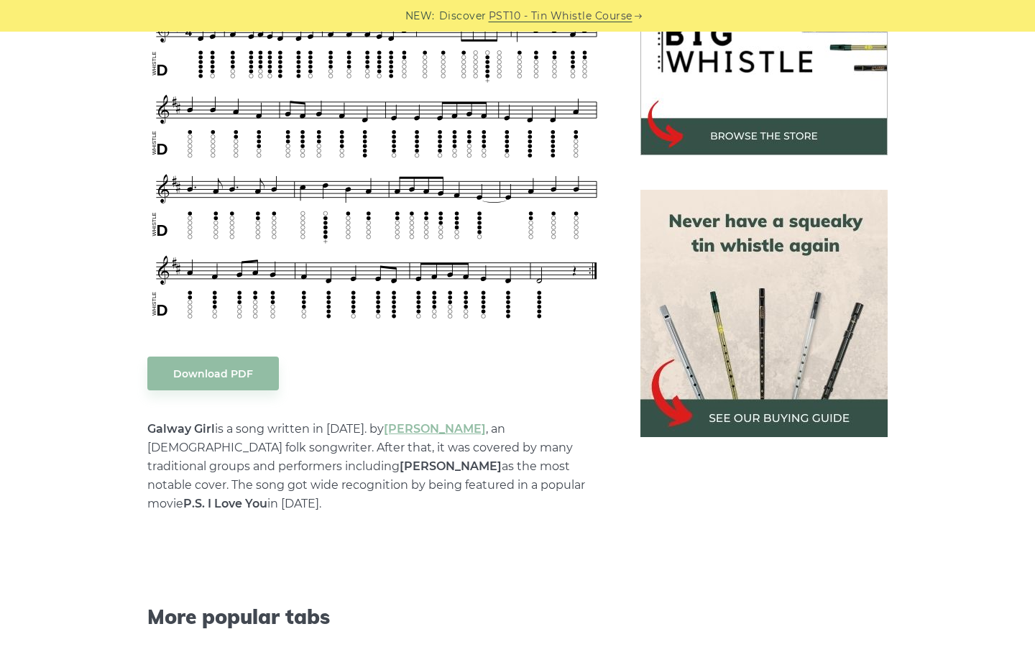
scroll to position [501, 0]
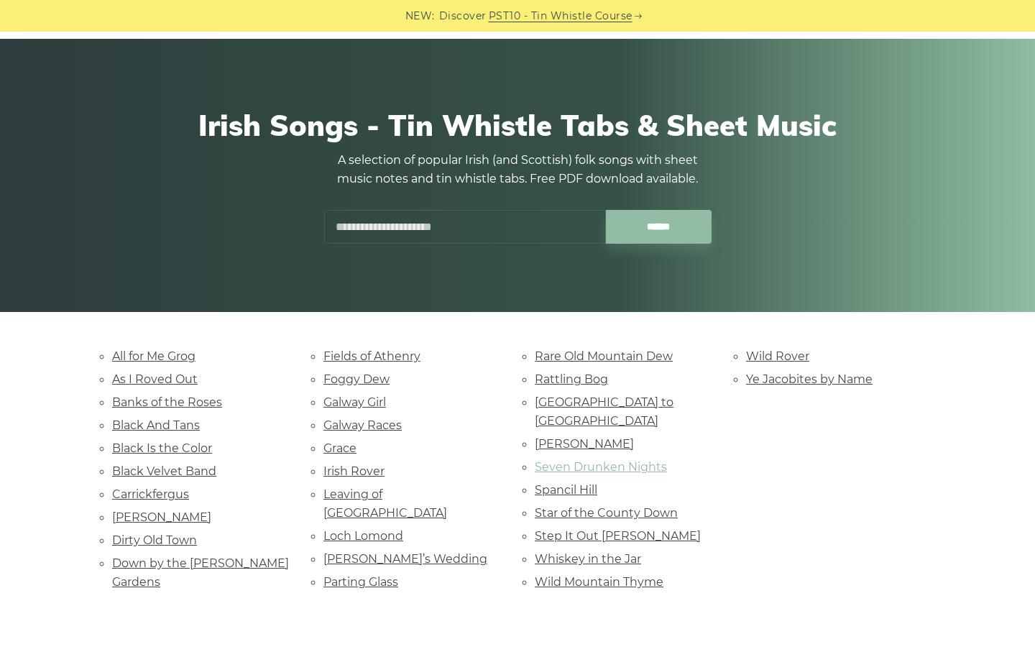
scroll to position [71, 0]
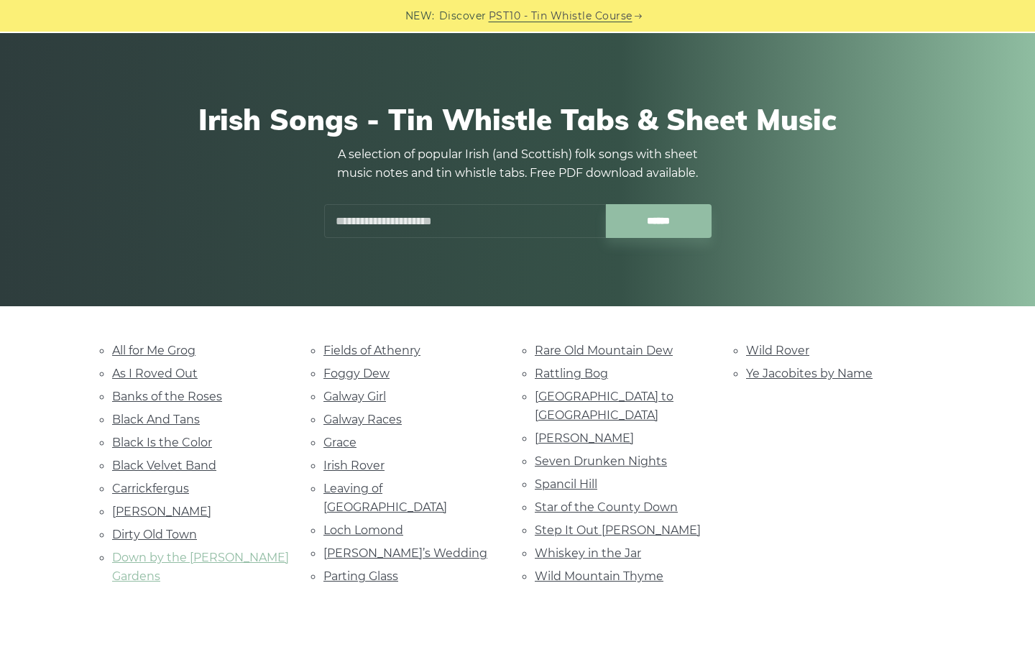
click at [170, 556] on link "Down by the [PERSON_NAME] Gardens" at bounding box center [200, 566] width 177 height 32
click at [585, 368] on link "Rattling Bog" at bounding box center [571, 374] width 73 height 14
click at [187, 535] on link "Dirty Old Town" at bounding box center [154, 534] width 85 height 14
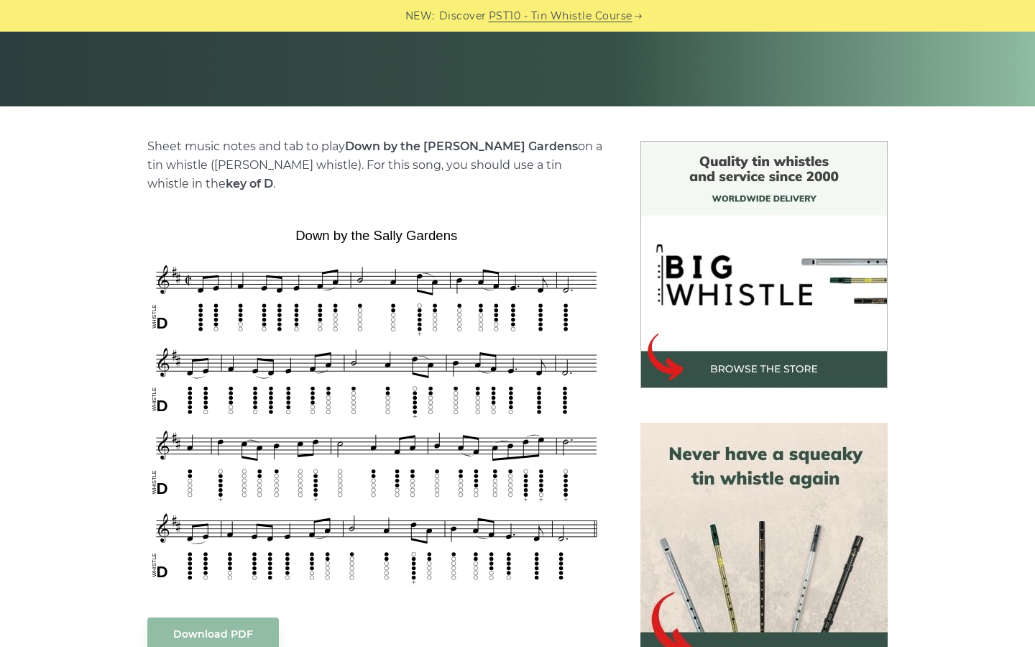
scroll to position [294, 0]
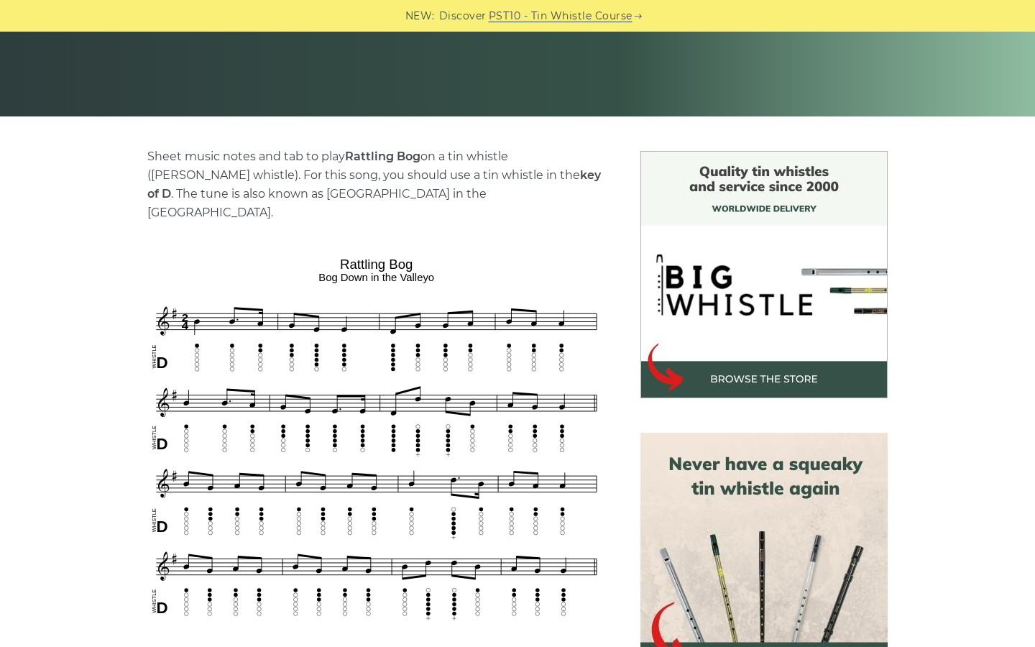
scroll to position [323, 0]
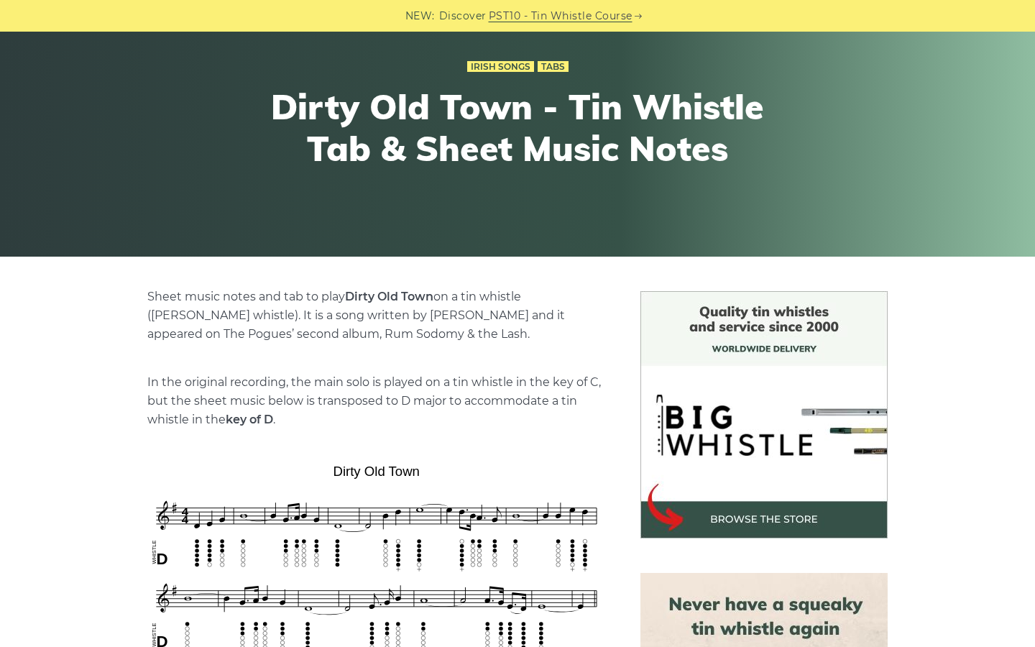
scroll to position [148, 0]
